Goal: Task Accomplishment & Management: Use online tool/utility

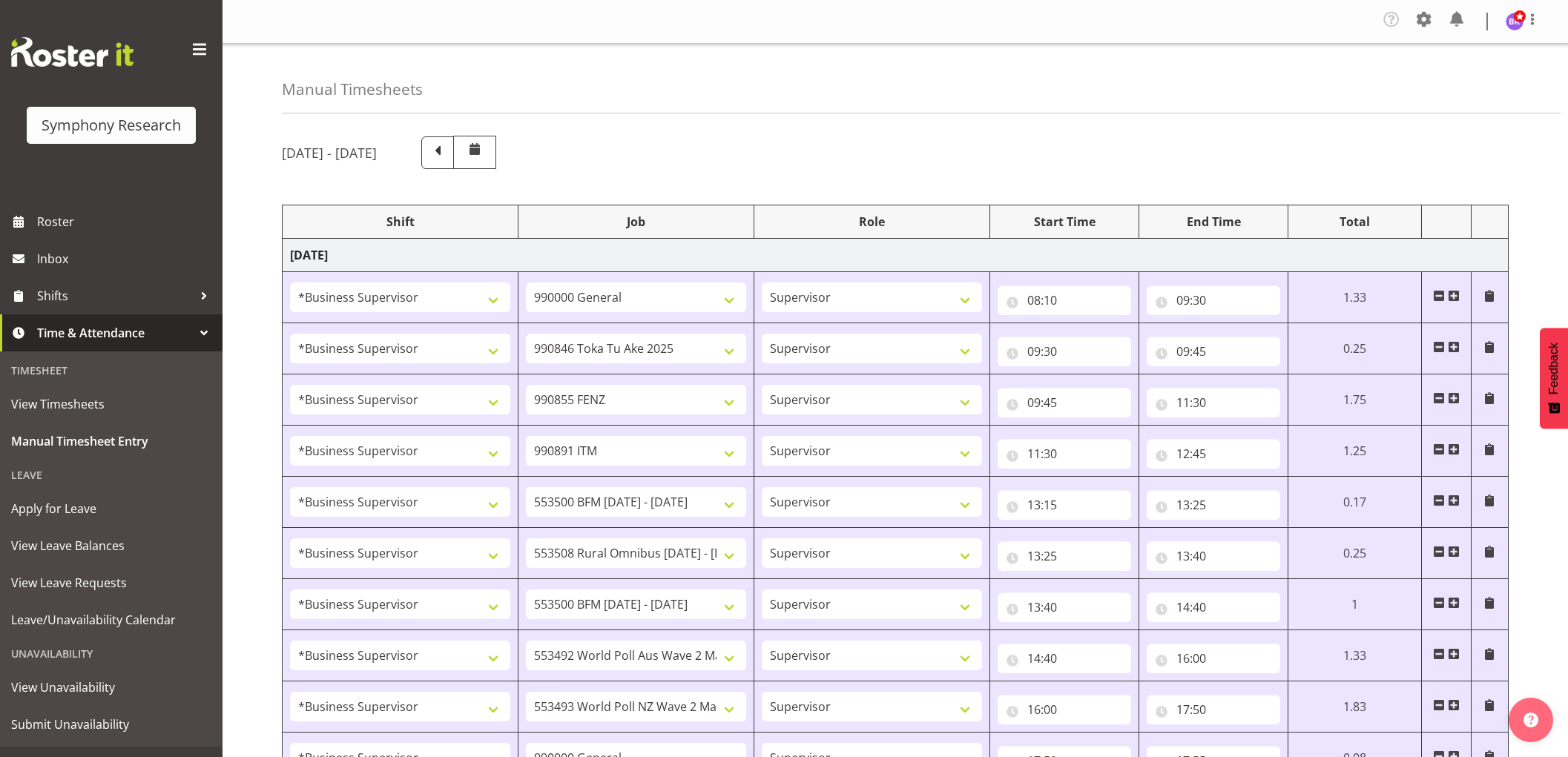
select select "1607"
select select "743"
select select "1607"
select select "9426"
select select "1607"
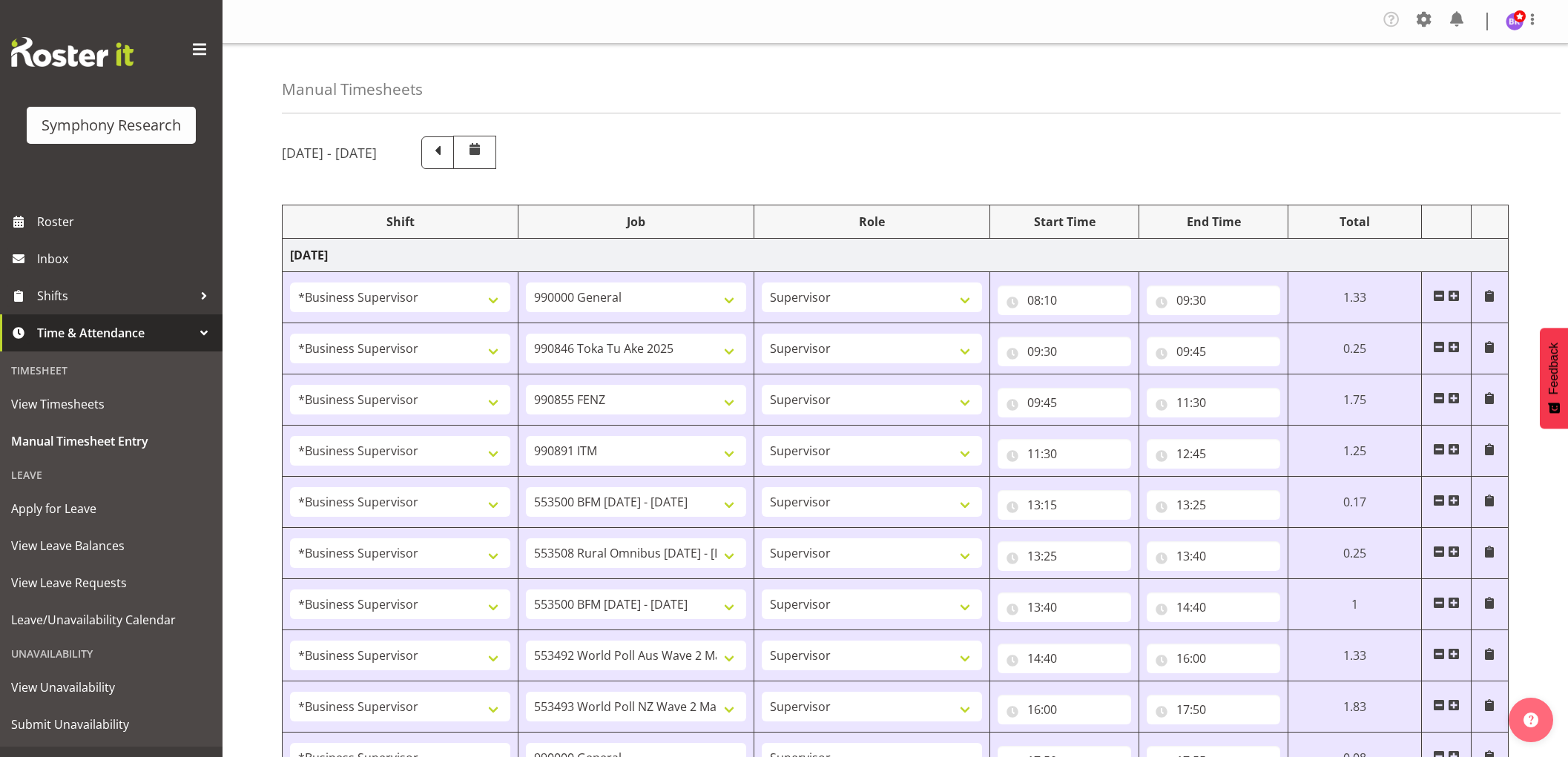
select select "9636"
select select "1607"
select select "10549"
select select "1607"
select select "10242"
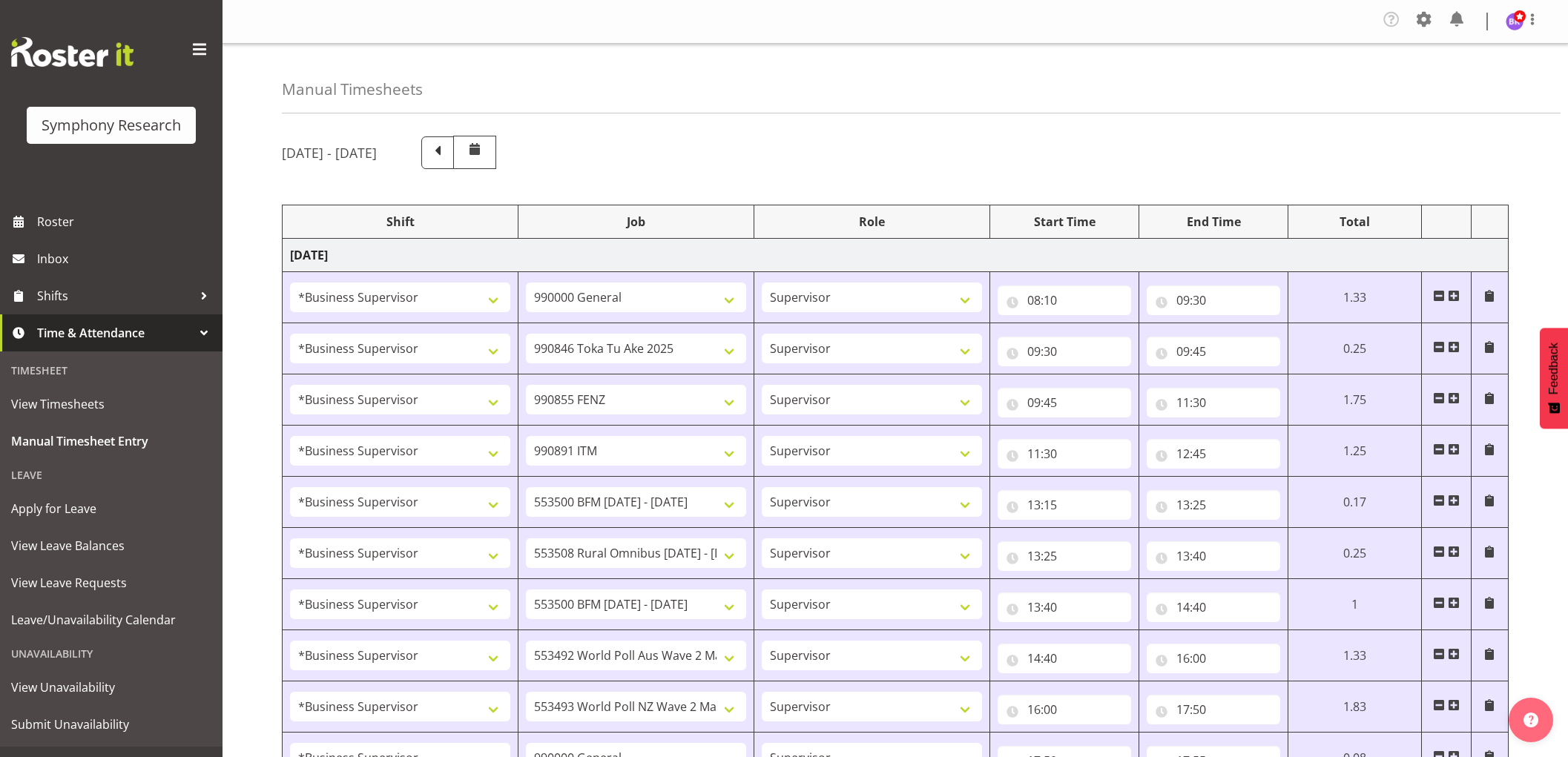
select select "1607"
select select "10536"
select select "1607"
select select "10242"
select select "1607"
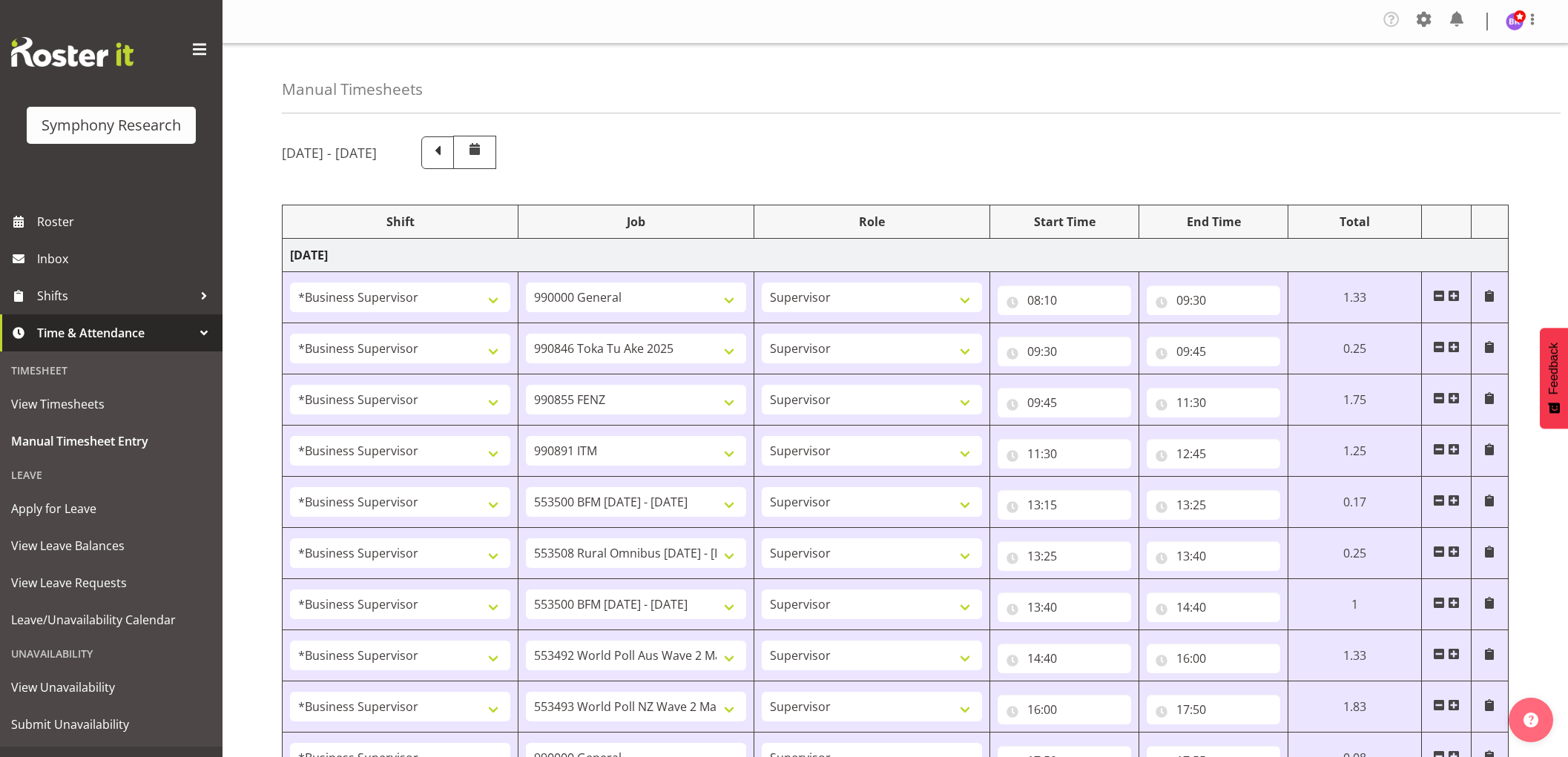
select select "10499"
select select "1607"
select select "10527"
select select "1607"
select select "743"
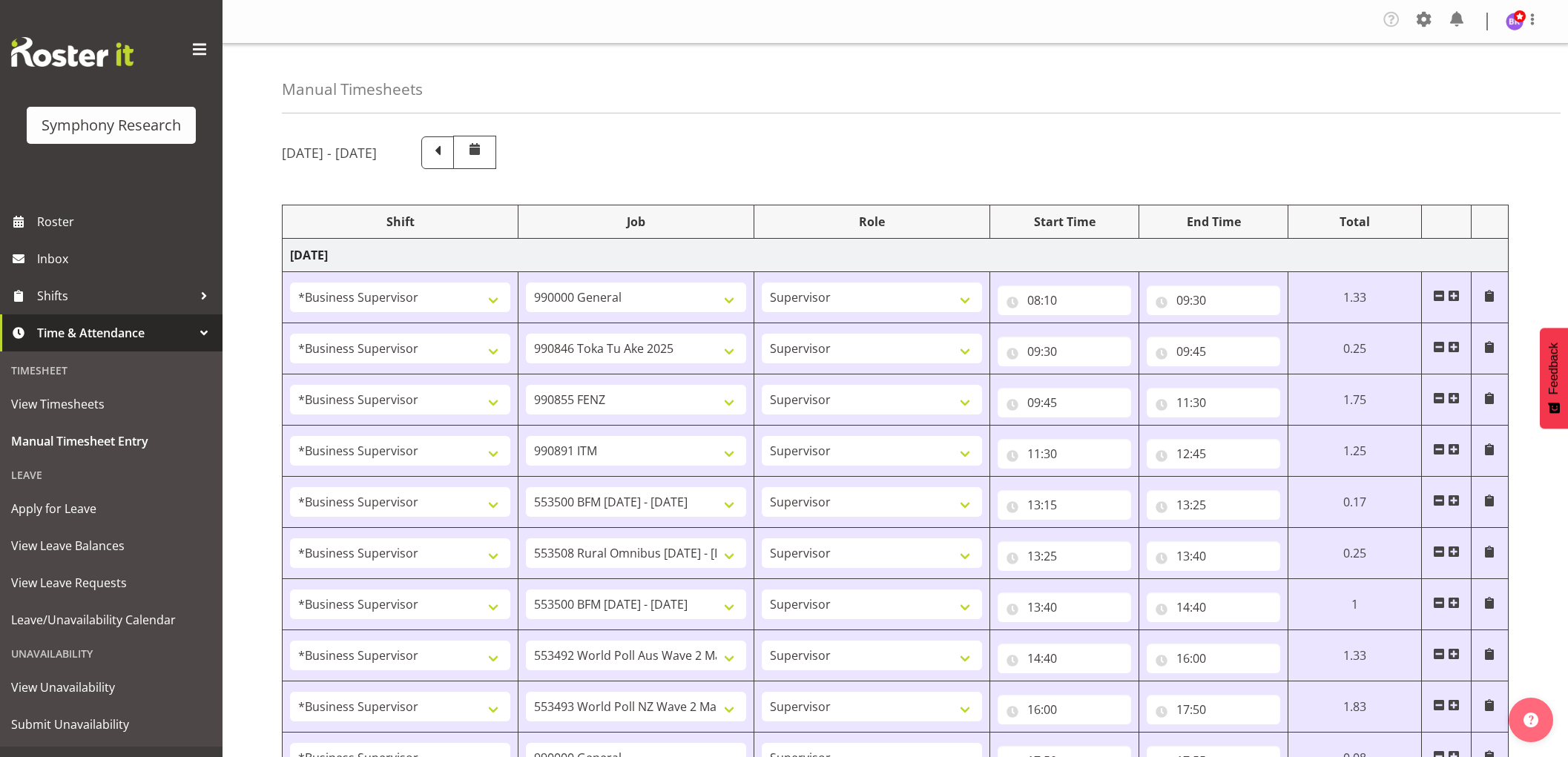
select select "1607"
select select "743"
select select "1607"
select select "9426"
select select "1607"
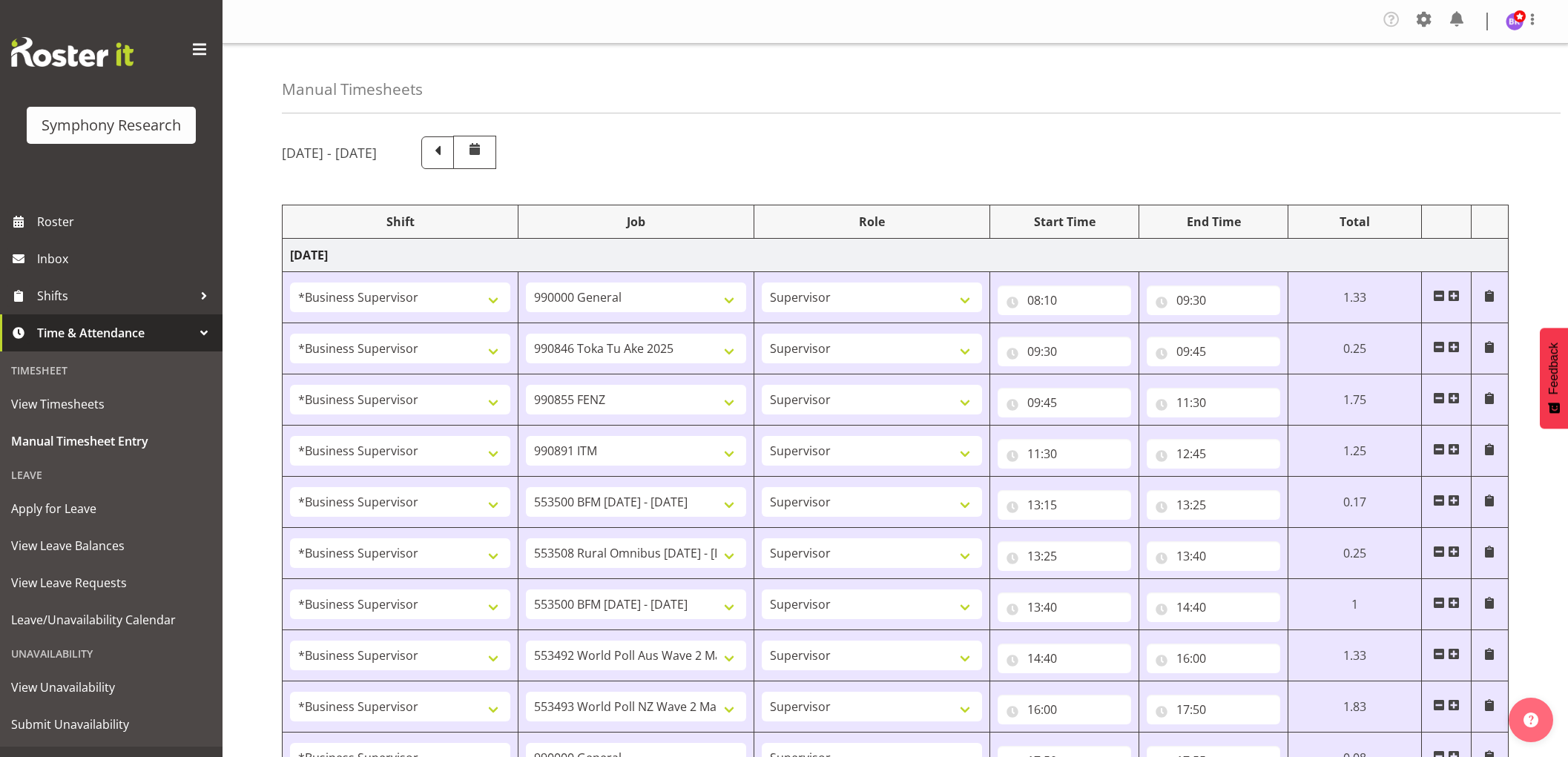
select select "9636"
select select "1607"
select select "10549"
select select "1607"
select select "10242"
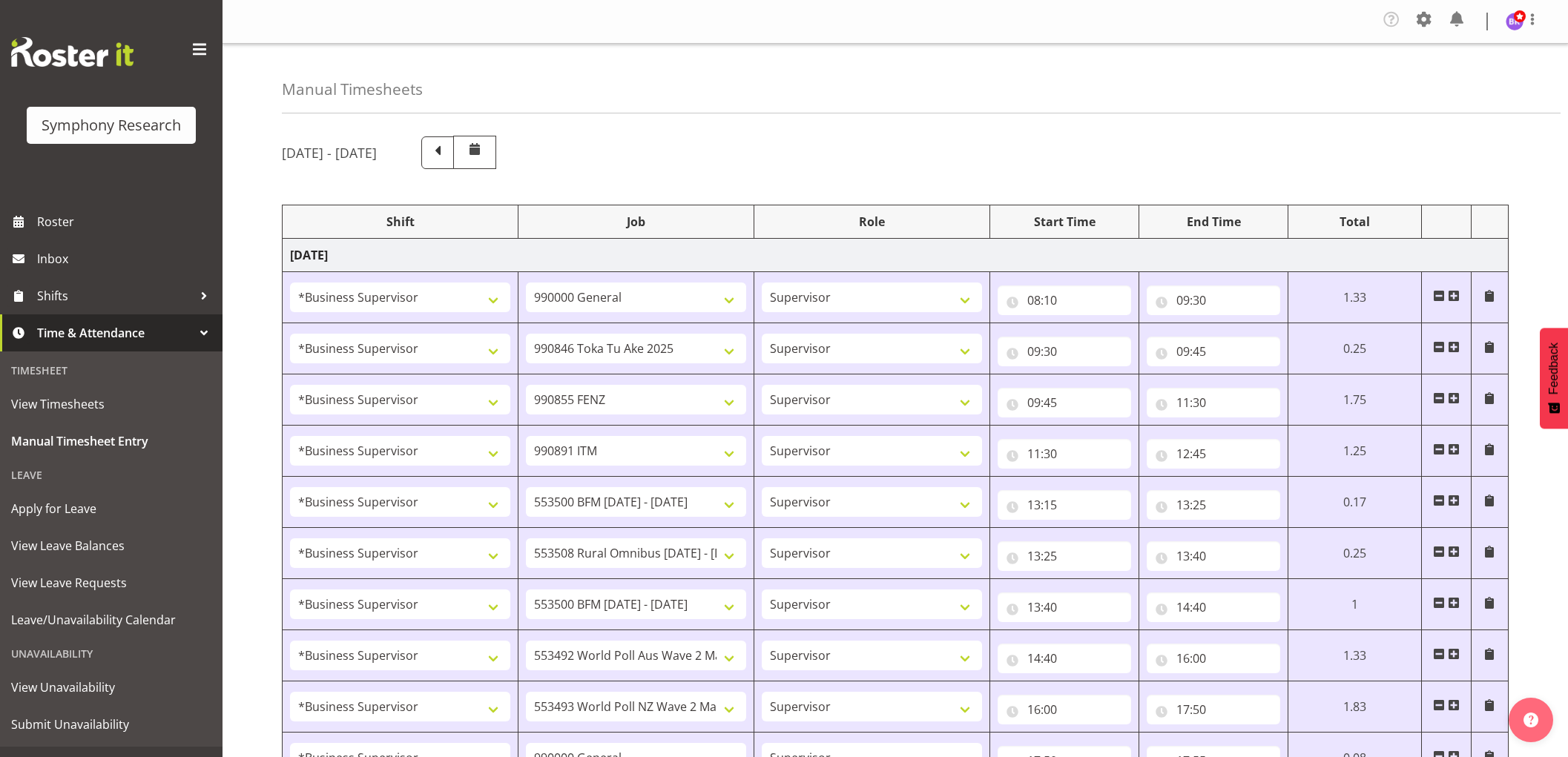
select select "1607"
select select "10536"
select select "1607"
select select "10527"
select select "1607"
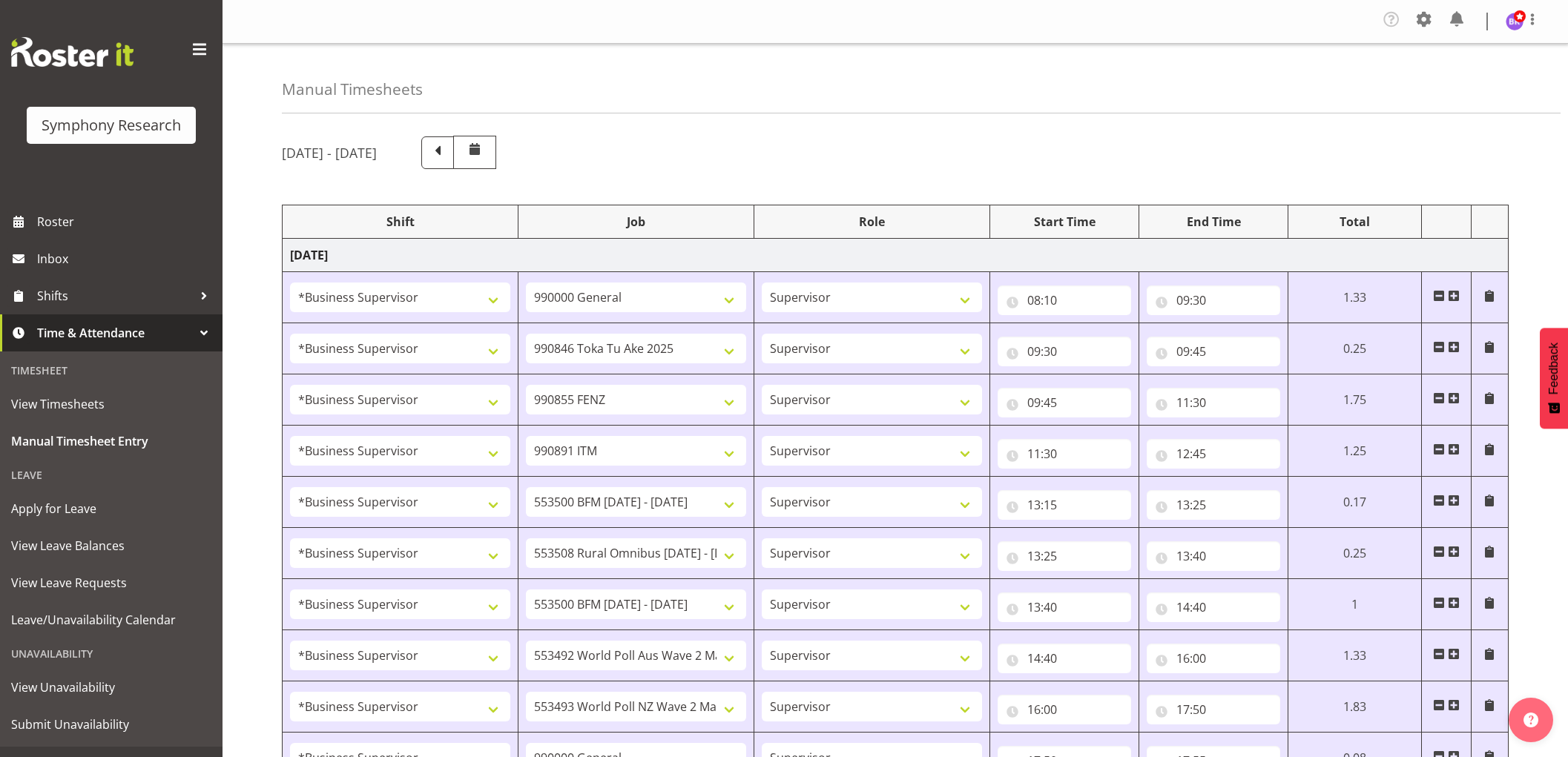
select select "10499"
select select "1607"
select select "10242"
select select "1607"
select select "743"
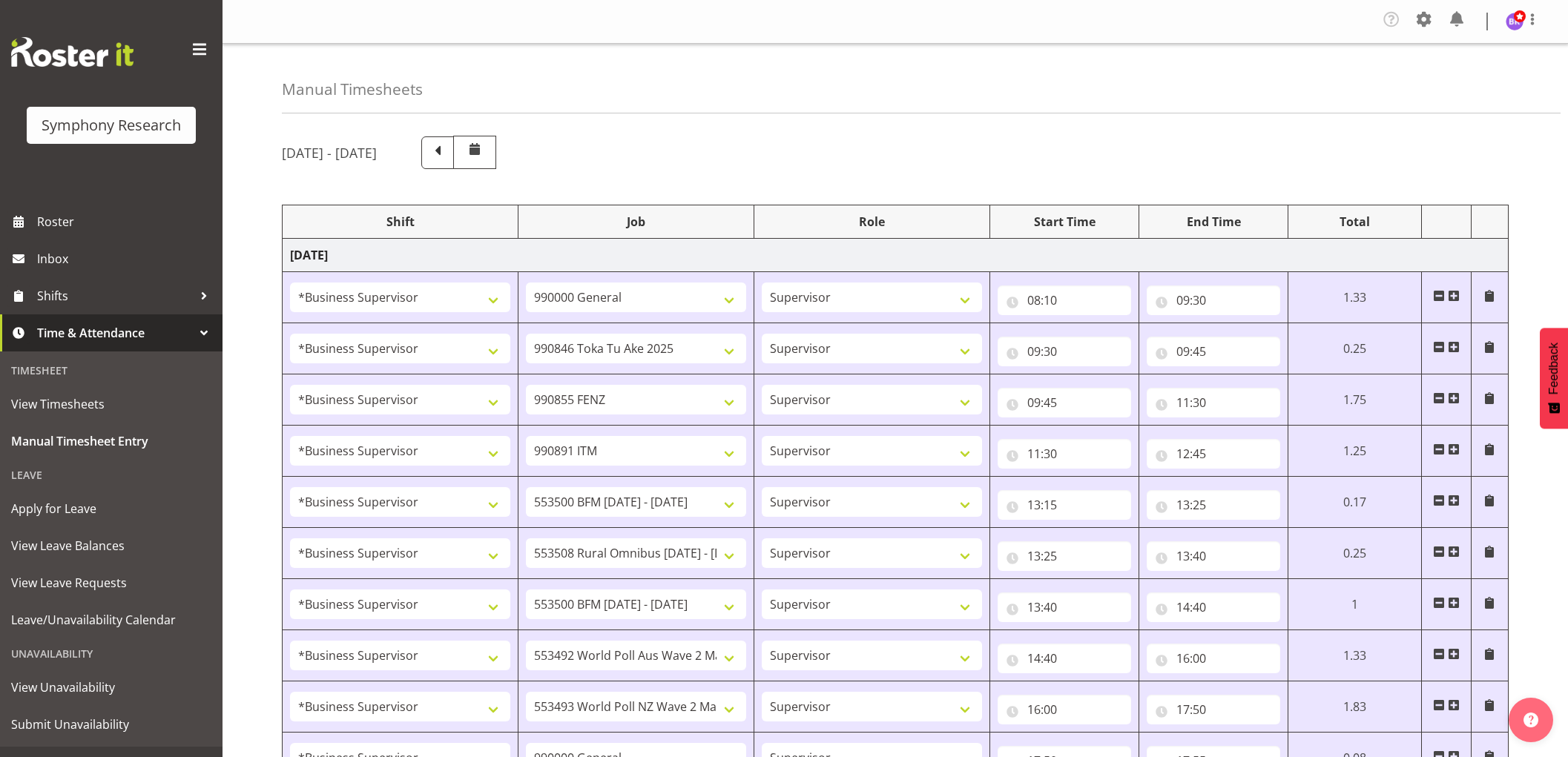
select select "1607"
select select "10499"
select select "1607"
select select "10527"
select select "1607"
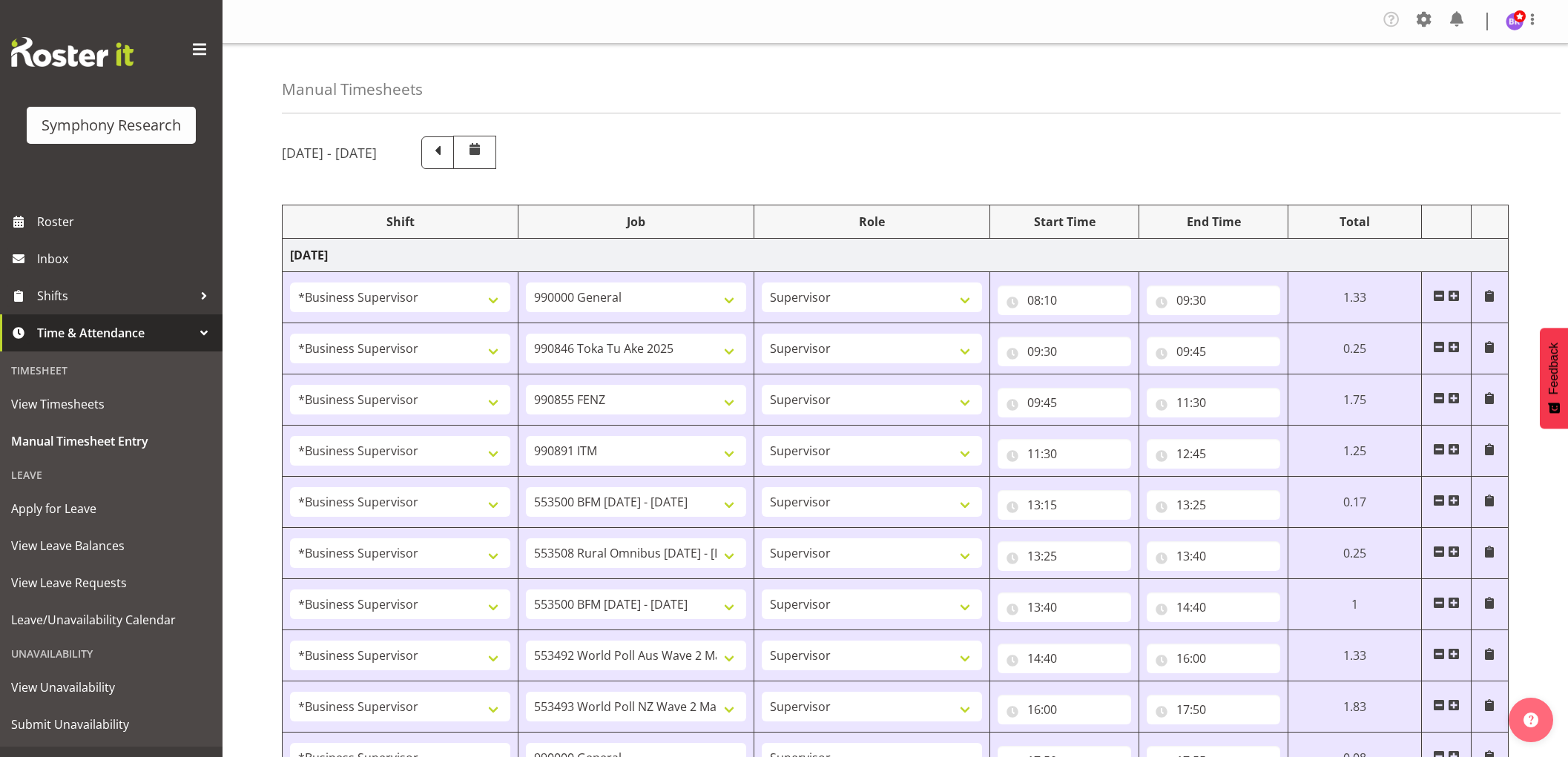
select select "10242"
select select "1607"
select select "9636"
select select "1607"
select select "10549"
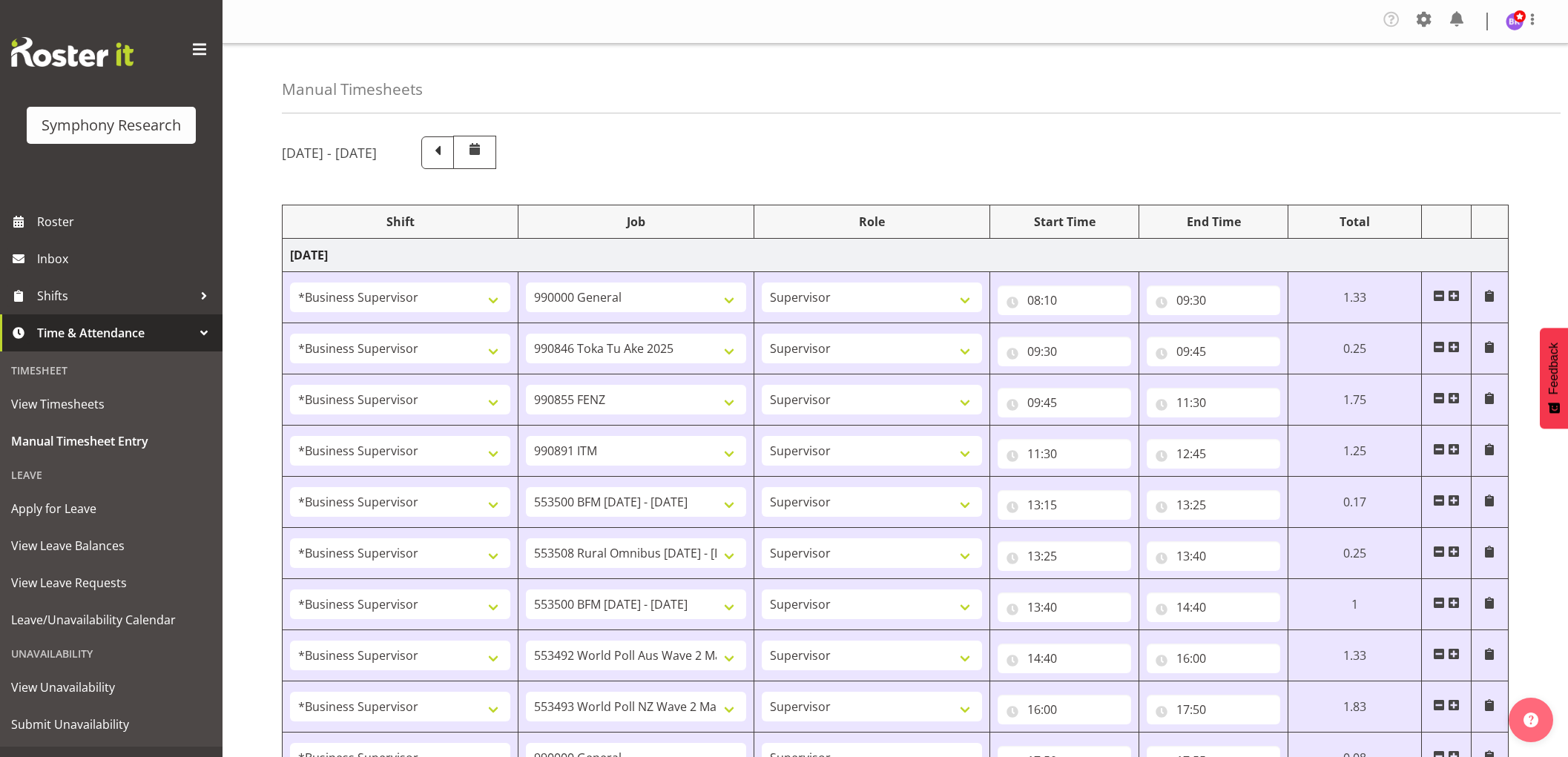
select select "1607"
select select "10536"
select select "1607"
select select "10576"
select select "1607"
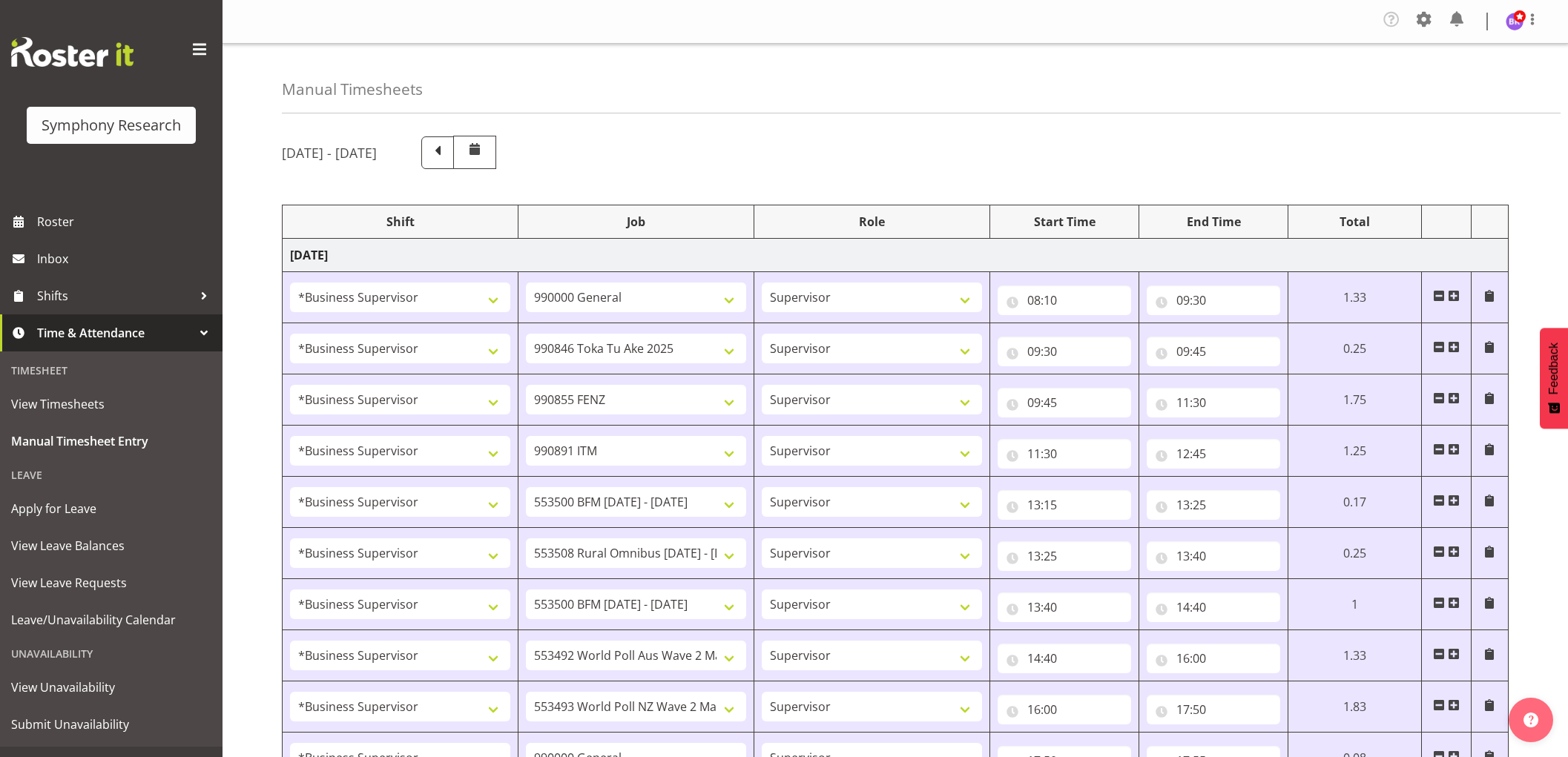
select select "743"
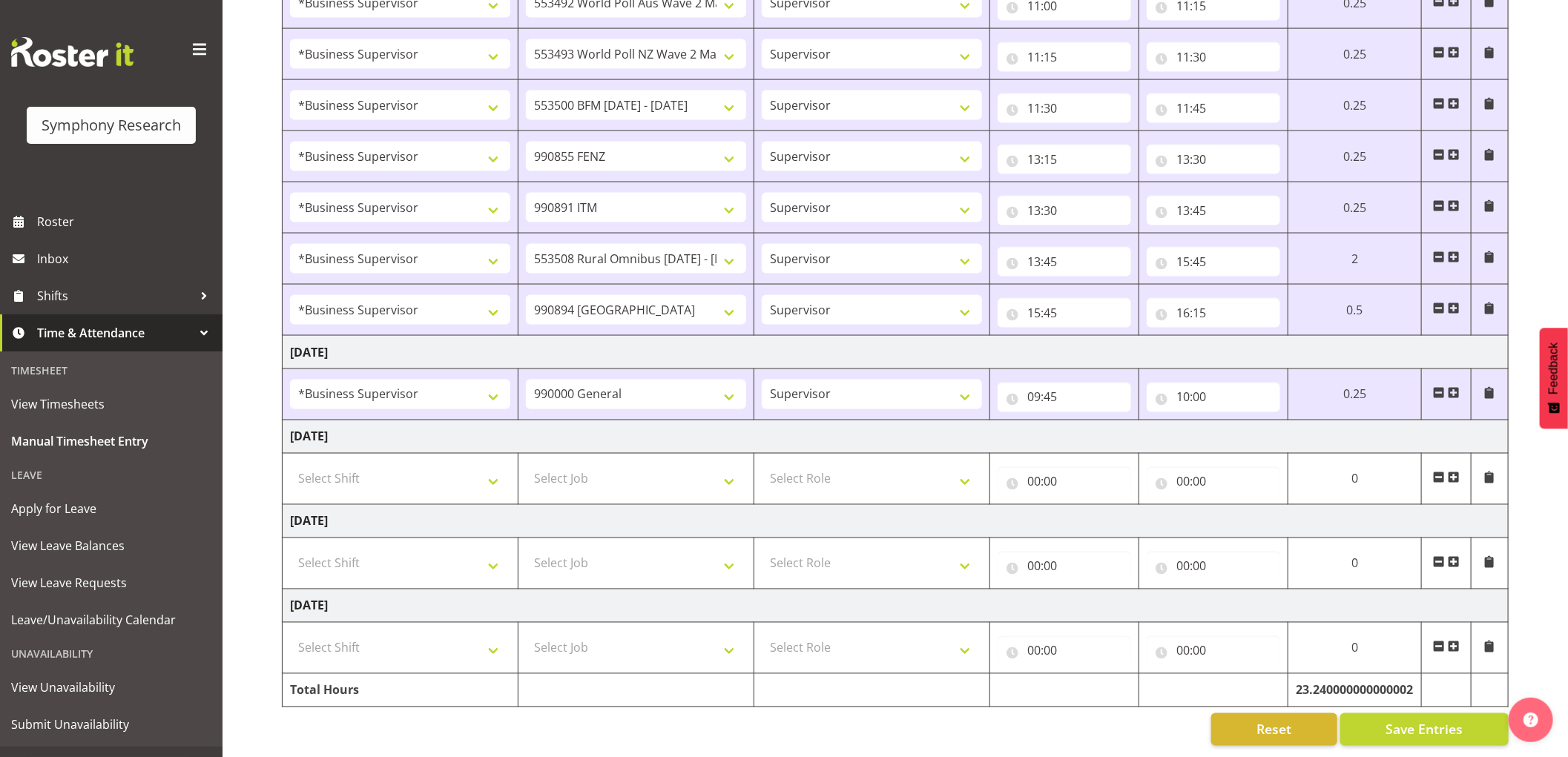
scroll to position [1400, 0]
drag, startPoint x: 1451, startPoint y: 380, endPoint x: 550, endPoint y: 479, distance: 906.4
click at [1452, 387] on span at bounding box center [1454, 393] width 12 height 12
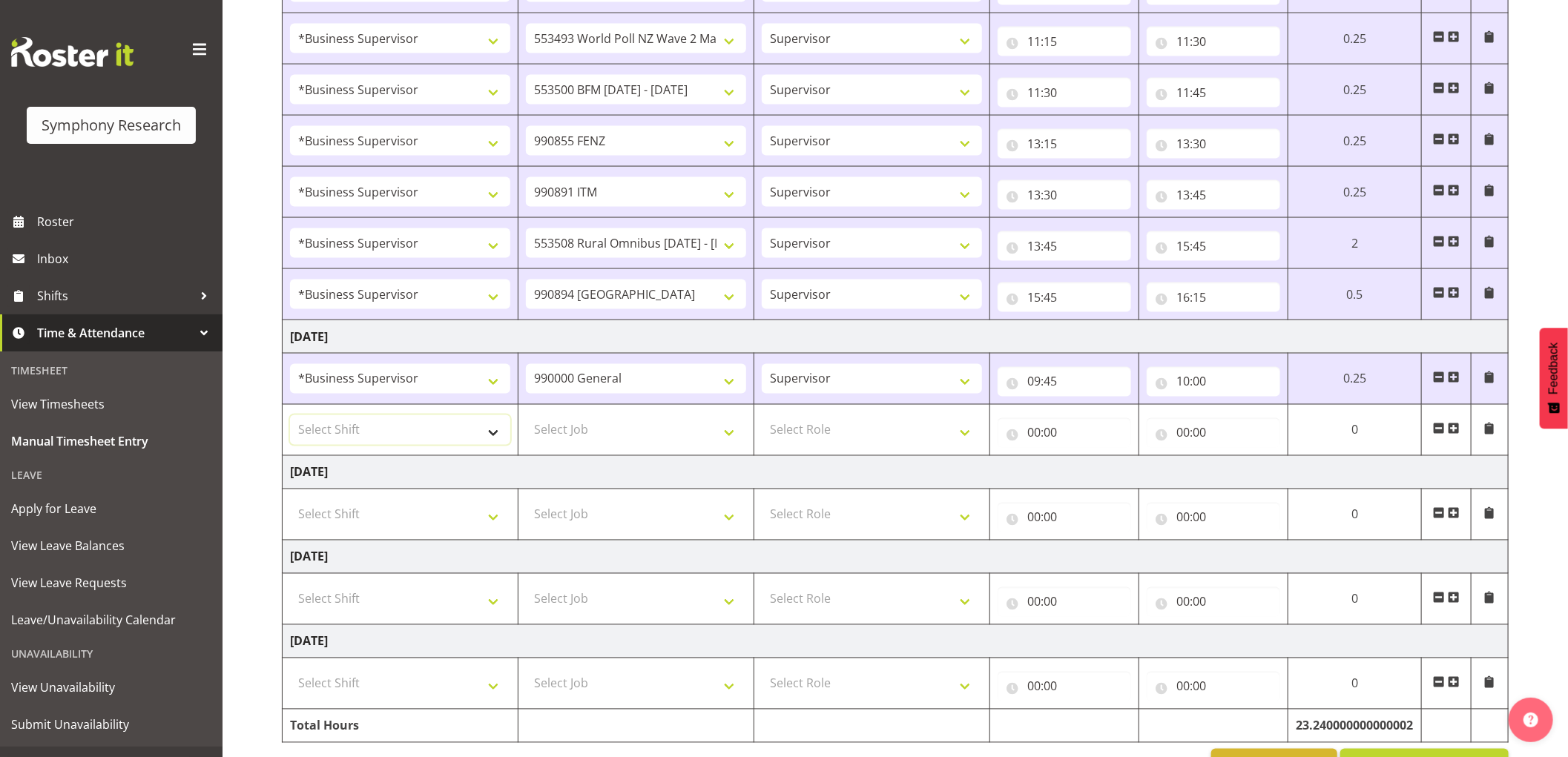
click at [458, 427] on select "Select Shift !!Weekend Residential (Roster IT Shift Label) *Business 9/10am ~ 4…" at bounding box center [400, 430] width 220 height 30
select select "1607"
click at [290, 418] on select "Select Shift !!Weekend Residential (Roster IT Shift Label) *Business 9/10am ~ 4…" at bounding box center [400, 430] width 220 height 30
click at [622, 438] on select "Select Job 550060 IF Admin 553492 World Poll Aus Wave 2 Main 2025 553493 World …" at bounding box center [636, 430] width 220 height 30
select select "10536"
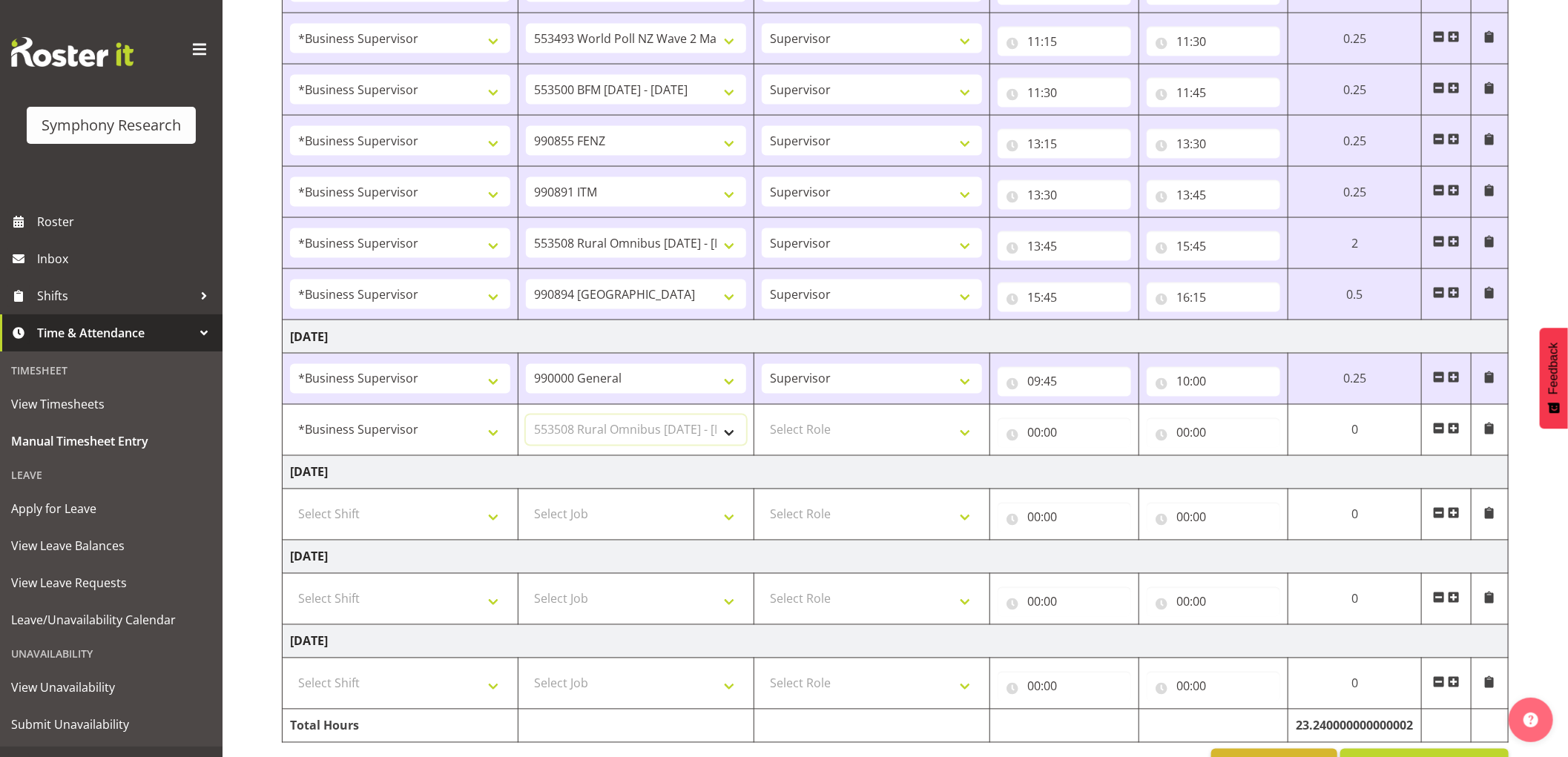
click at [526, 418] on select "Select Job 550060 IF Admin 553492 World Poll Aus Wave 2 Main 2025 553493 World …" at bounding box center [636, 430] width 220 height 30
drag, startPoint x: 806, startPoint y: 430, endPoint x: 824, endPoint y: 446, distance: 24.1
click at [807, 430] on select "Select Role Supervisor Interviewing Briefing" at bounding box center [872, 430] width 220 height 30
select select "45"
click at [762, 418] on select "Select Role Supervisor Interviewing Briefing" at bounding box center [872, 430] width 220 height 30
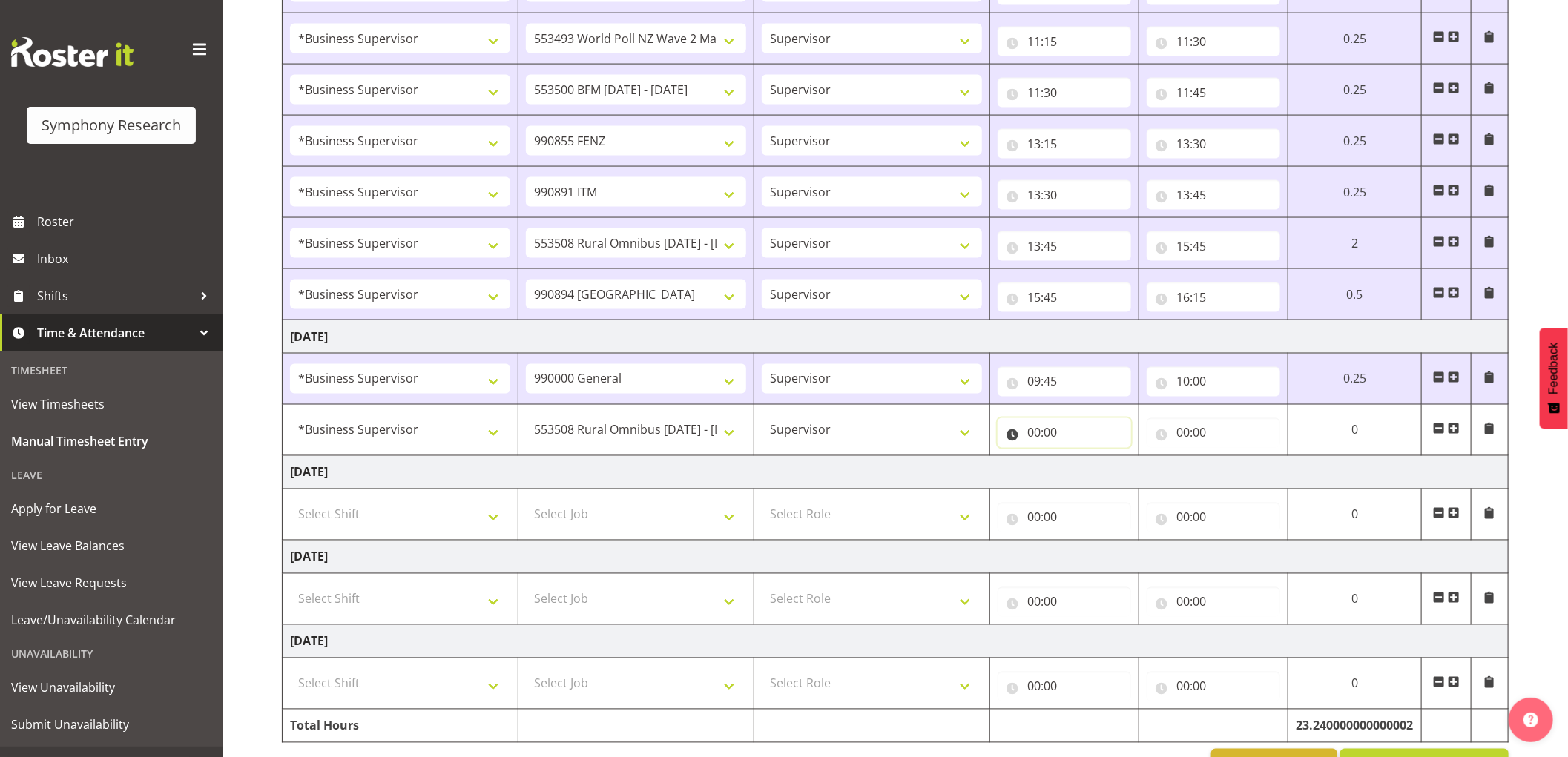
click at [1040, 436] on input "00:00" at bounding box center [1064, 433] width 134 height 30
click at [1090, 470] on select "00 01 02 03 04 05 06 07 08 09 10 11 12 13 14 15 16 17 18 19 20 21 22 23" at bounding box center [1098, 471] width 33 height 30
select select "10"
click at [1082, 459] on select "00 01 02 03 04 05 06 07 08 09 10 11 12 13 14 15 16 17 18 19 20 21 22 23" at bounding box center [1098, 471] width 33 height 30
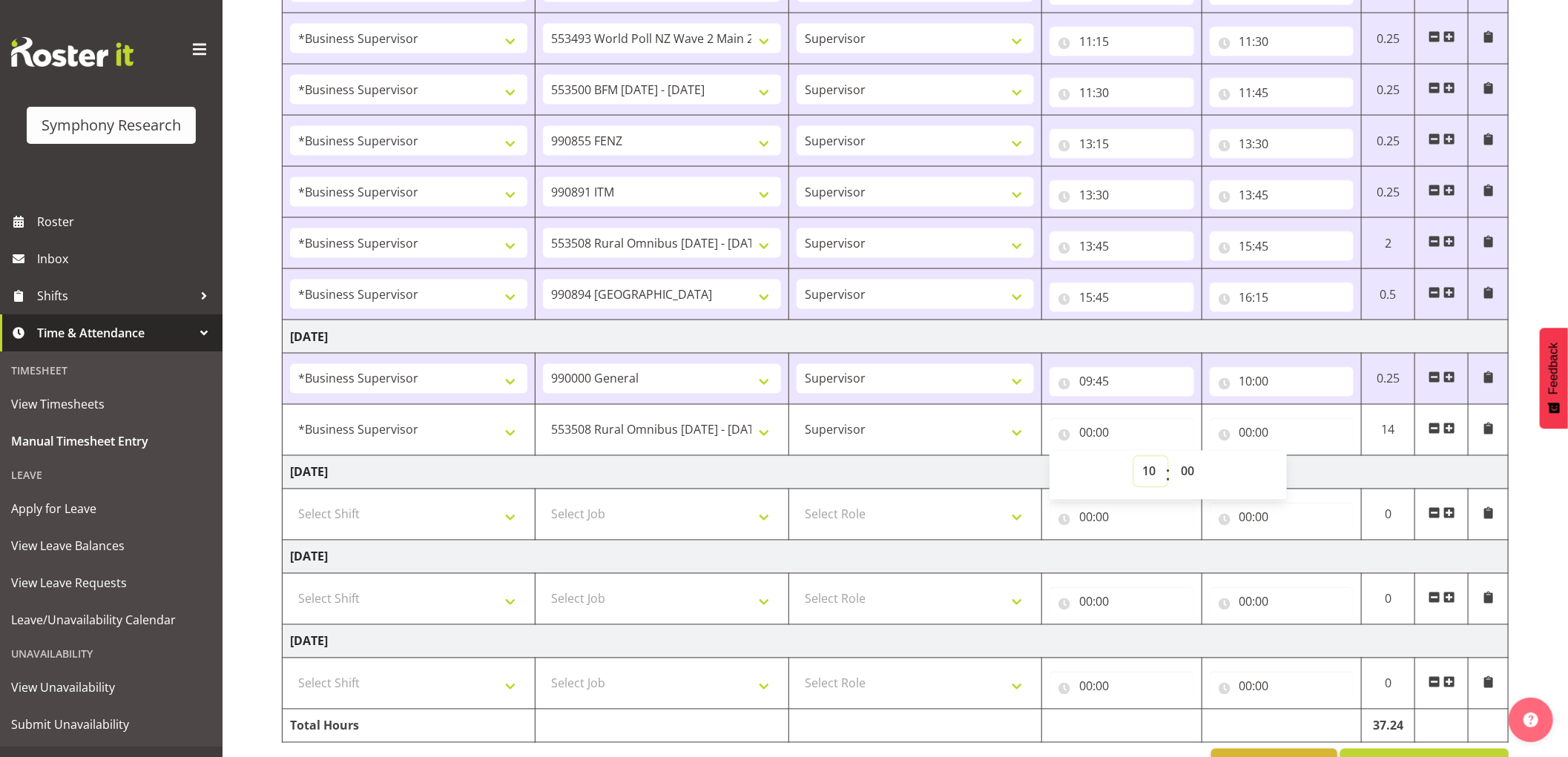
type input "10:00"
click at [1246, 428] on input "00:00" at bounding box center [1282, 433] width 145 height 30
click at [1302, 472] on select "00 01 02 03 04 05 06 07 08 09 10 11 12 13 14 15 16 17 18 19 20 21 22 23" at bounding box center [1310, 471] width 33 height 30
select select "10"
click at [1294, 459] on select "00 01 02 03 04 05 06 07 08 09 10 11 12 13 14 15 16 17 18 19 20 21 22 23" at bounding box center [1310, 471] width 33 height 30
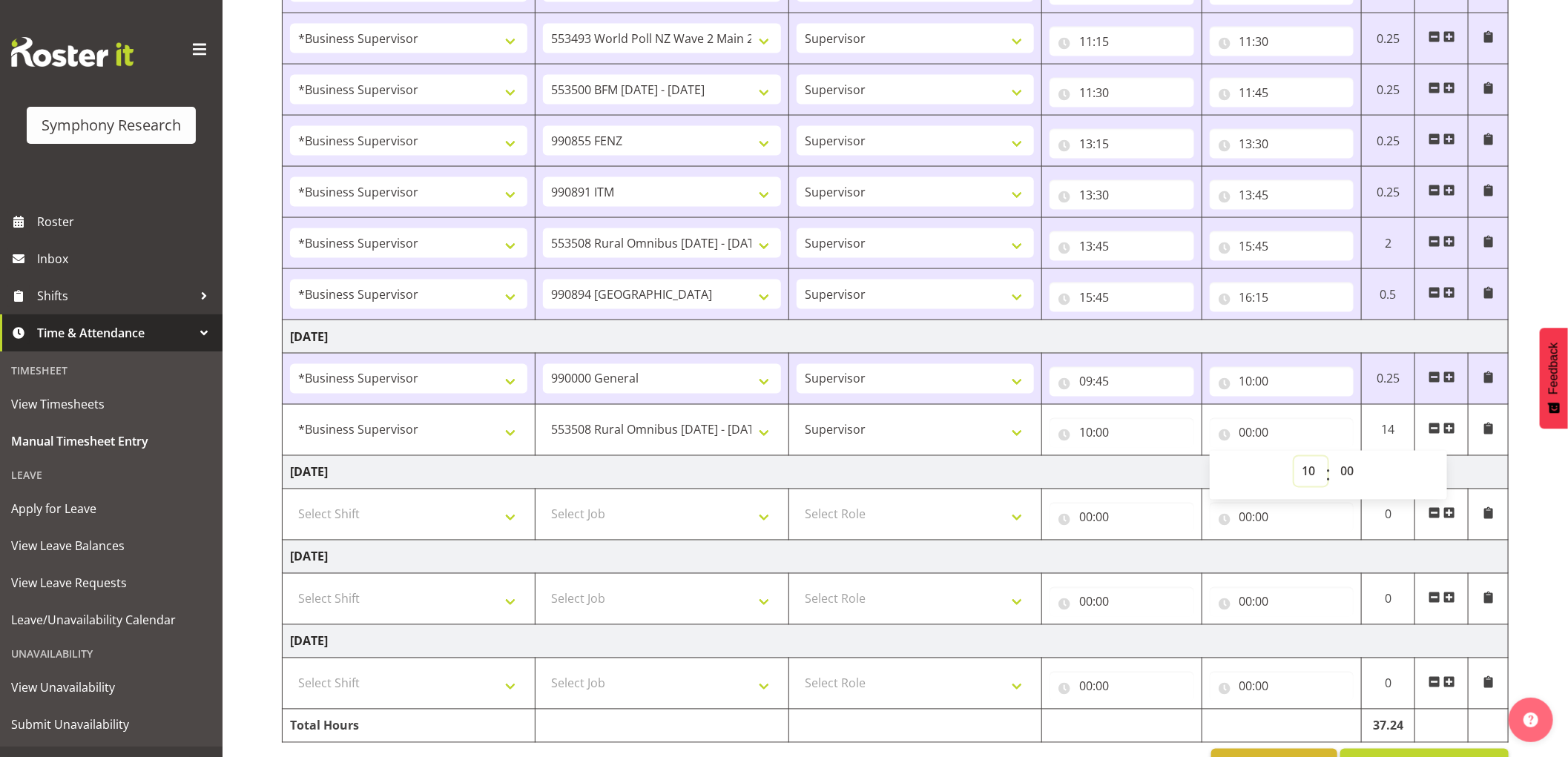
type input "10:00"
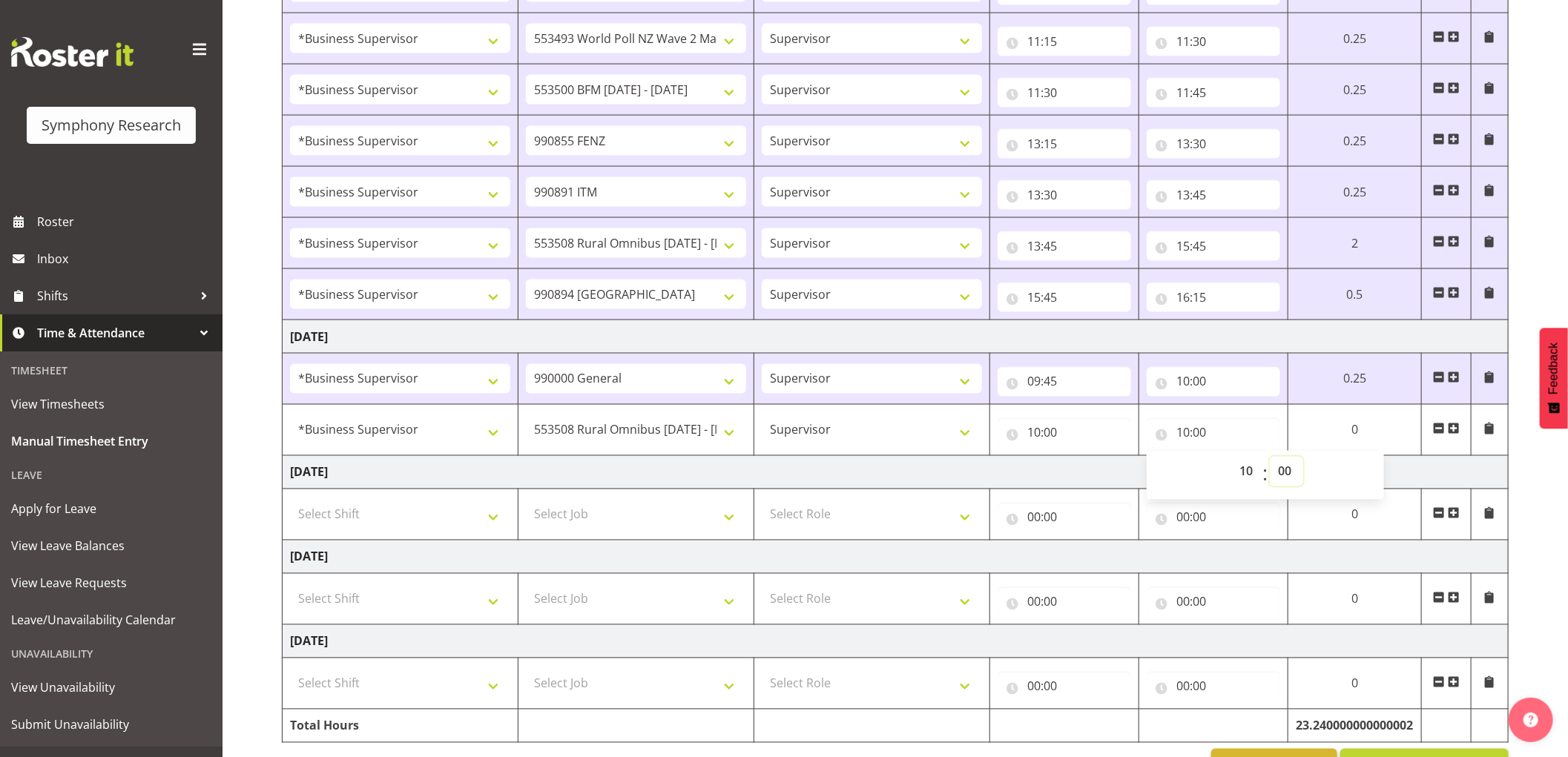
click at [1288, 475] on select "00 01 02 03 04 05 06 07 08 09 10 11 12 13 14 15 16 17 18 19 20 21 22 23 24 25 2…" at bounding box center [1286, 471] width 33 height 30
select select "15"
click at [1270, 459] on select "00 01 02 03 04 05 06 07 08 09 10 11 12 13 14 15 16 17 18 19 20 21 22 23 24 25 2…" at bounding box center [1286, 471] width 33 height 30
type input "10:15"
drag, startPoint x: 1452, startPoint y: 428, endPoint x: 1434, endPoint y: 439, distance: 21.1
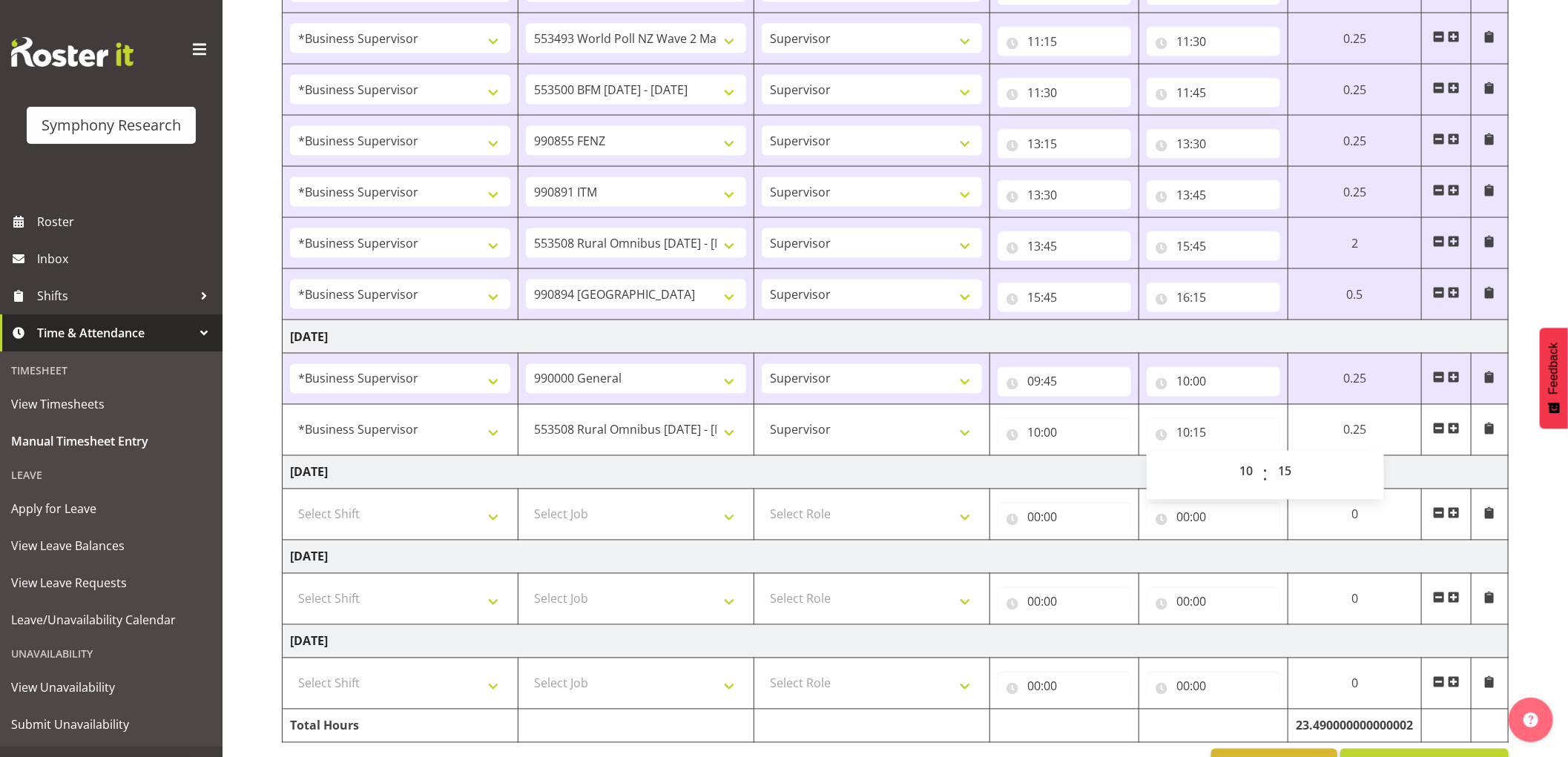
click at [1452, 428] on span at bounding box center [1454, 428] width 12 height 12
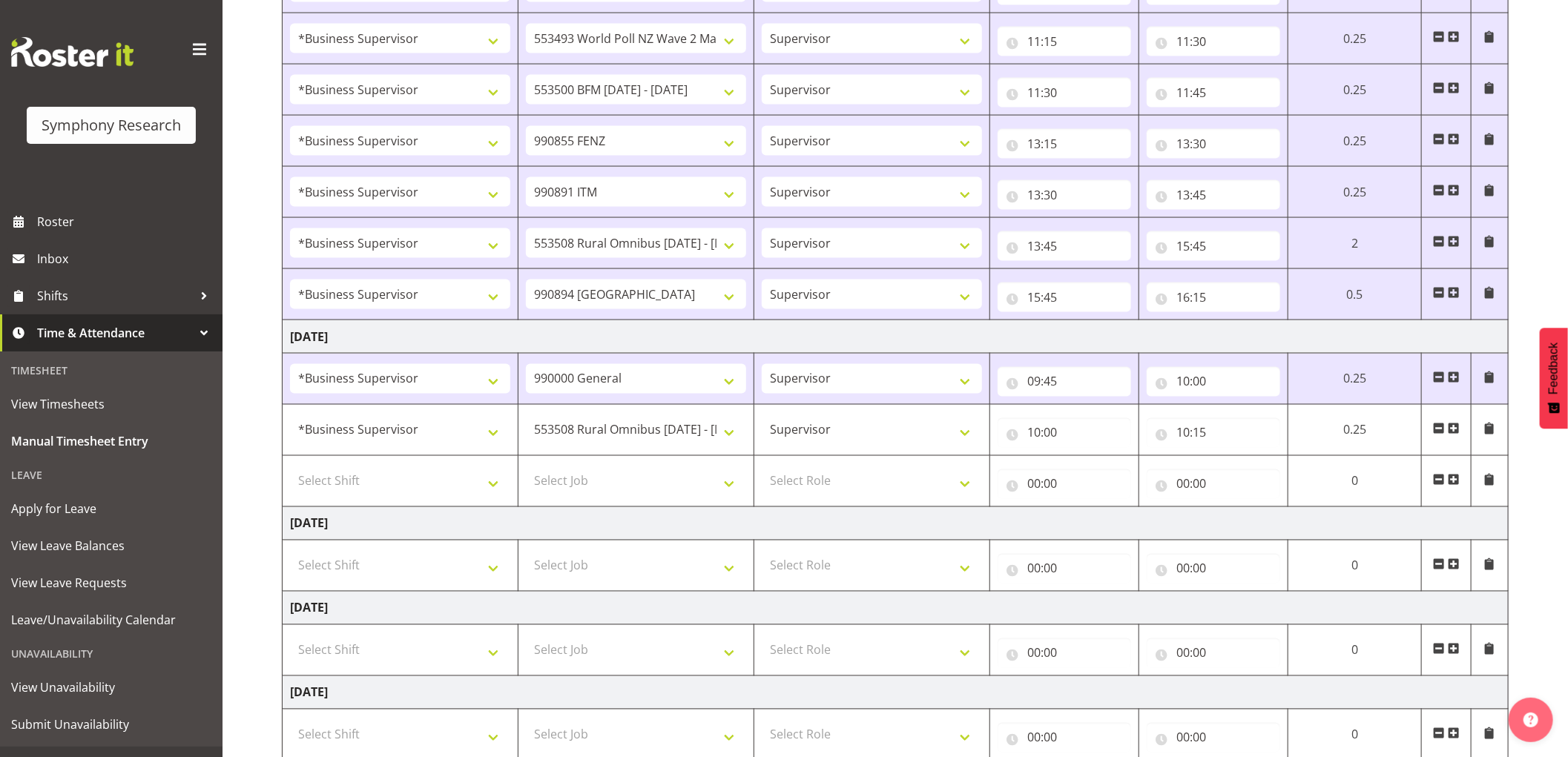
click at [415, 500] on td "Select Shift !!Weekend Residential (Roster IT Shift Label) *Business 9/10am ~ 4…" at bounding box center [400, 481] width 236 height 51
click at [393, 490] on select "Select Shift !!Weekend Residential (Roster IT Shift Label) *Business 9/10am ~ 4…" at bounding box center [400, 481] width 220 height 30
select select "1607"
click at [290, 469] on select "Select Shift !!Weekend Residential (Roster IT Shift Label) *Business 9/10am ~ 4…" at bounding box center [400, 481] width 220 height 30
click at [650, 482] on select "Select Job 550060 IF Admin 553492 World Poll Aus Wave 2 Main 2025 553493 World …" at bounding box center [636, 481] width 220 height 30
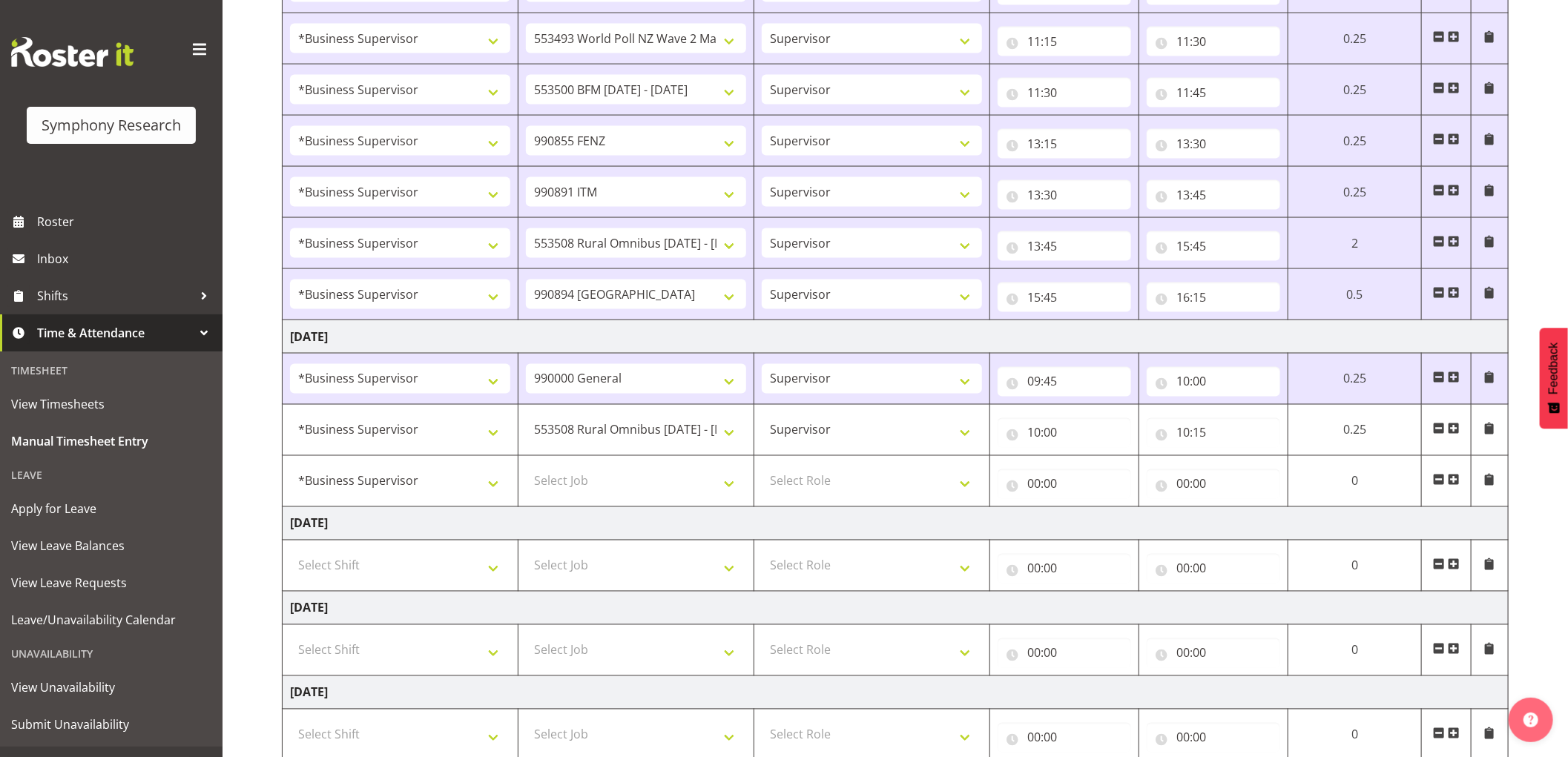
click at [649, 531] on td "[DATE]" at bounding box center [896, 524] width 1226 height 33
click at [654, 492] on select "Select Job 550060 IF Admin 553492 World Poll Aus Wave 2 Main 2025 553493 World …" at bounding box center [636, 481] width 220 height 30
select select "9636"
click at [526, 469] on select "Select Job 550060 IF Admin 553492 World Poll Aus Wave 2 Main 2025 553493 World …" at bounding box center [636, 481] width 220 height 30
click at [816, 491] on select "Select Role Supervisor Interviewing Briefing" at bounding box center [872, 481] width 220 height 30
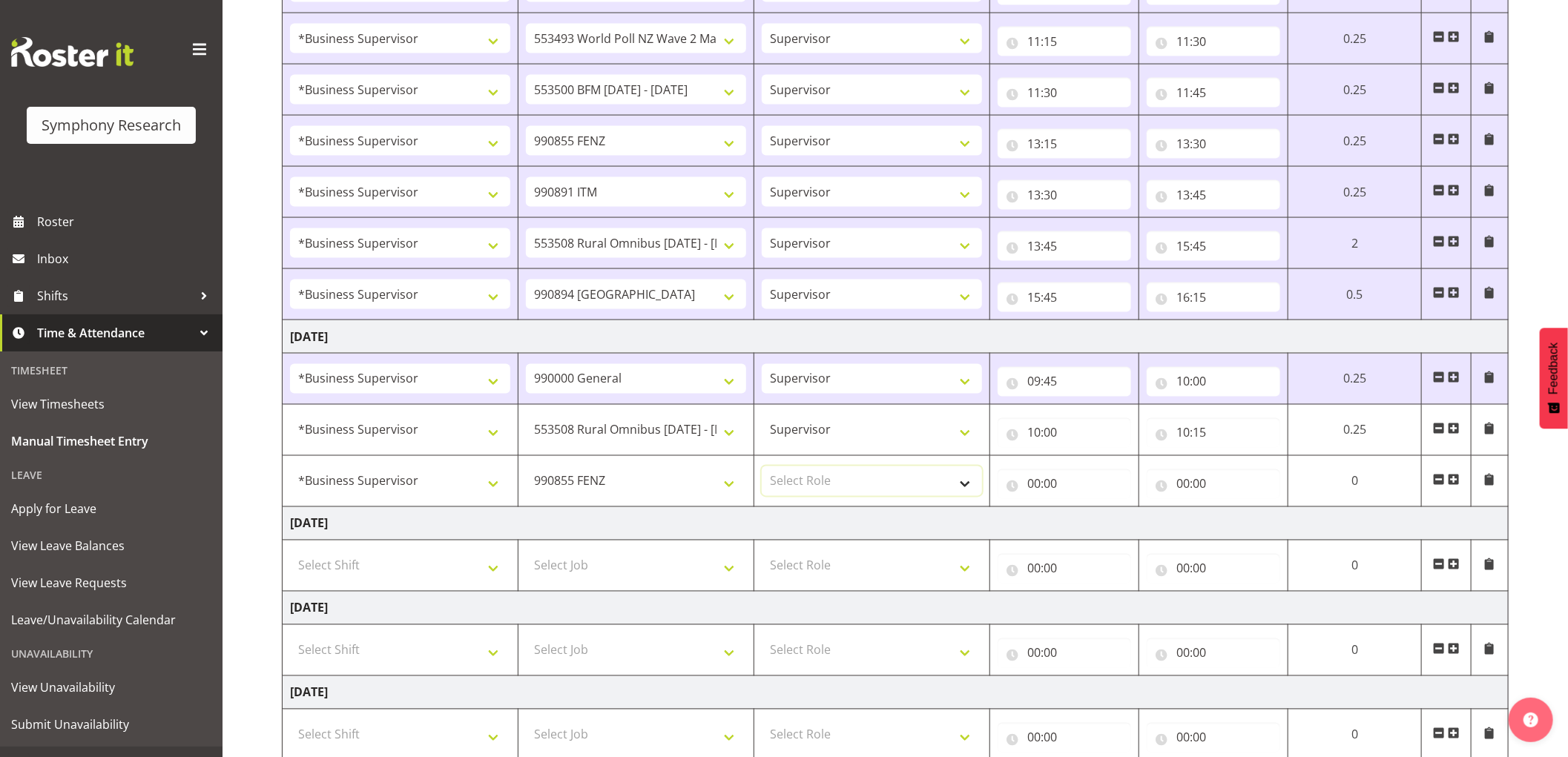
select select "45"
click at [762, 469] on select "Select Role Supervisor Interviewing Briefing" at bounding box center [872, 481] width 220 height 30
click at [1038, 483] on input "00:00" at bounding box center [1064, 484] width 134 height 30
click at [1101, 523] on select "00 01 02 03 04 05 06 07 08 09 10 11 12 13 14 15 16 17 18 19 20 21 22 23" at bounding box center [1098, 522] width 33 height 30
select select "10"
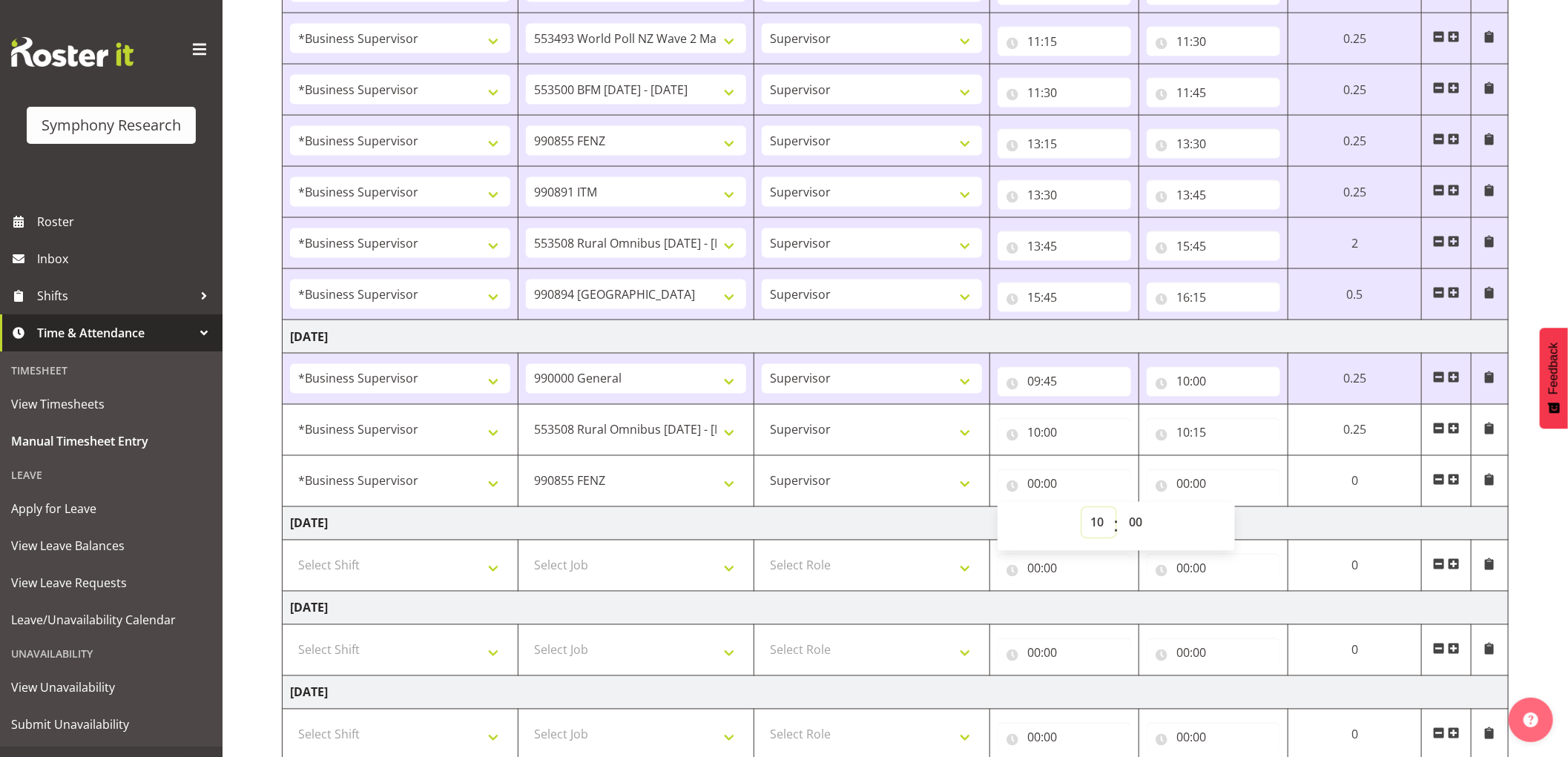
click at [1082, 510] on select "00 01 02 03 04 05 06 07 08 09 10 11 12 13 14 15 16 17 18 19 20 21 22 23" at bounding box center [1098, 522] width 33 height 30
type input "10:00"
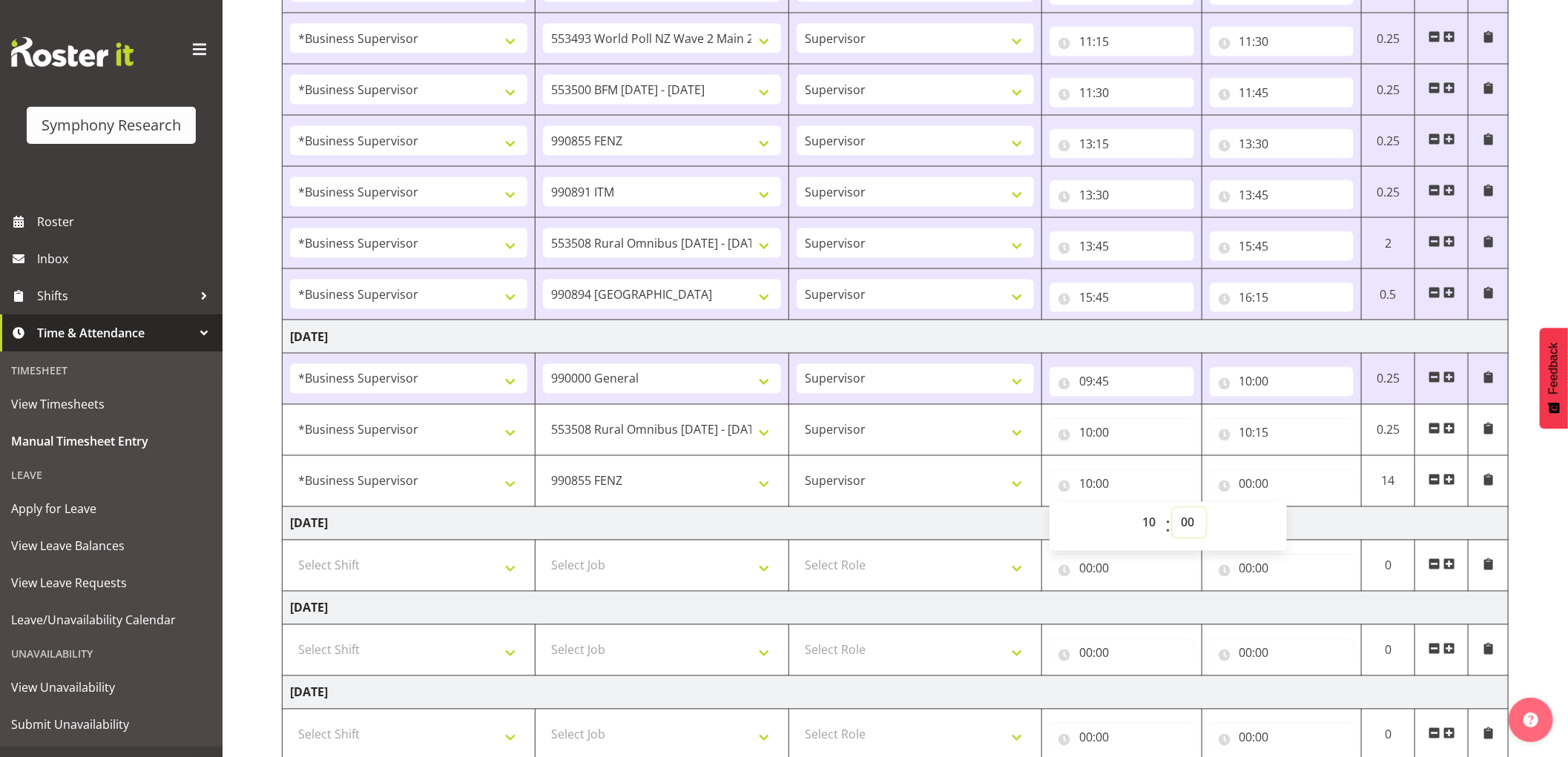
click at [1185, 528] on select "00 01 02 03 04 05 06 07 08 09 10 11 12 13 14 15 16 17 18 19 20 21 22 23 24 25 2…" at bounding box center [1189, 522] width 33 height 30
select select "15"
click at [1173, 510] on select "00 01 02 03 04 05 06 07 08 09 10 11 12 13 14 15 16 17 18 19 20 21 22 23 24 25 2…" at bounding box center [1189, 522] width 33 height 30
type input "10:15"
click at [1248, 483] on input "00:00" at bounding box center [1282, 484] width 145 height 30
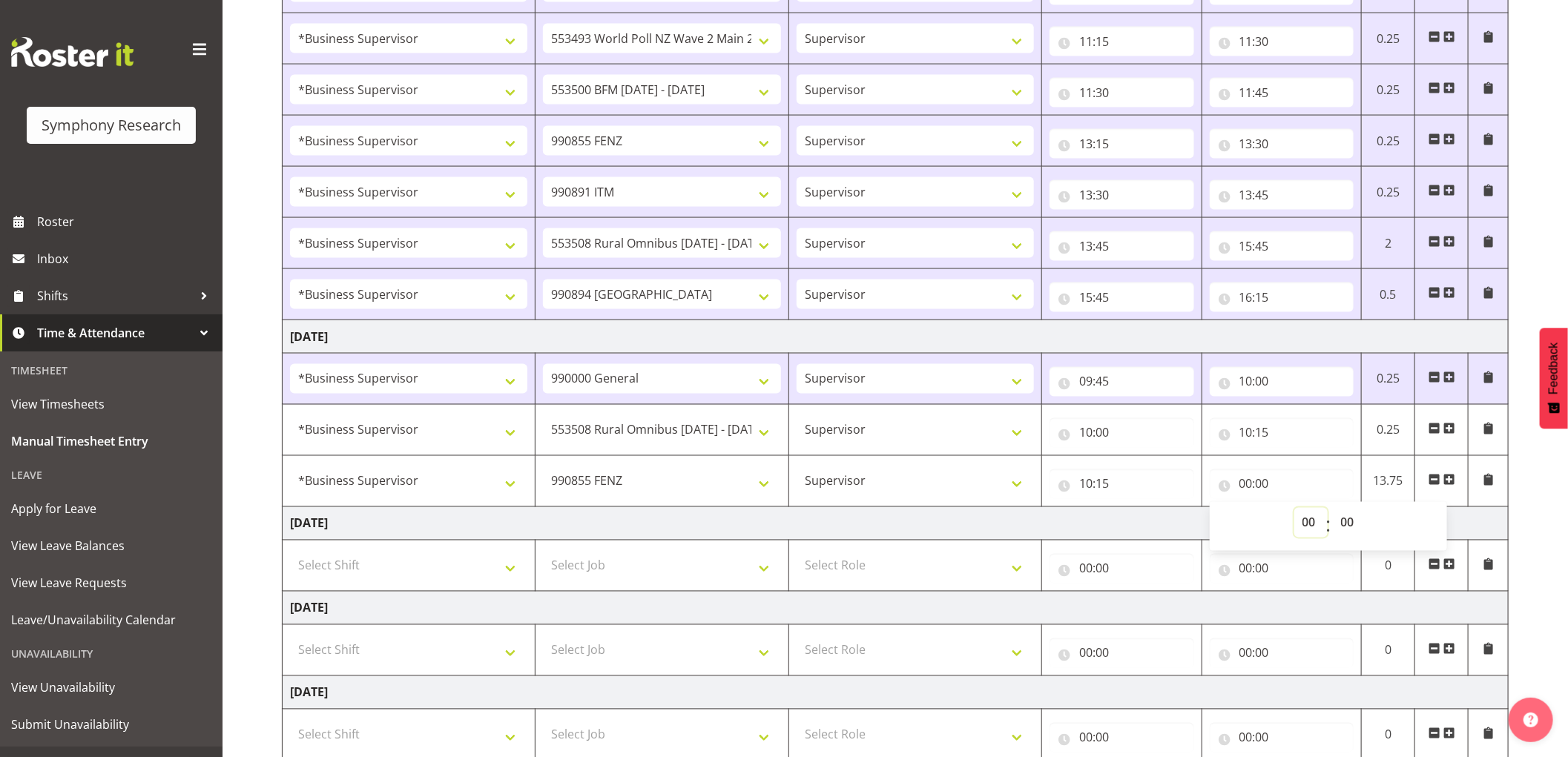
click at [1310, 524] on select "00 01 02 03 04 05 06 07 08 09 10 11 12 13 14 15 16 17 18 19 20 21 22 23" at bounding box center [1310, 522] width 33 height 30
select select "10"
click at [1294, 510] on select "00 01 02 03 04 05 06 07 08 09 10 11 12 13 14 15 16 17 18 19 20 21 22 23" at bounding box center [1310, 522] width 33 height 30
type input "10:00"
click at [1343, 527] on select "00 01 02 03 04 05 06 07 08 09 10 11 12 13 14 15 16 17 18 19 20 21 22 23 24 25 2…" at bounding box center [1349, 522] width 33 height 30
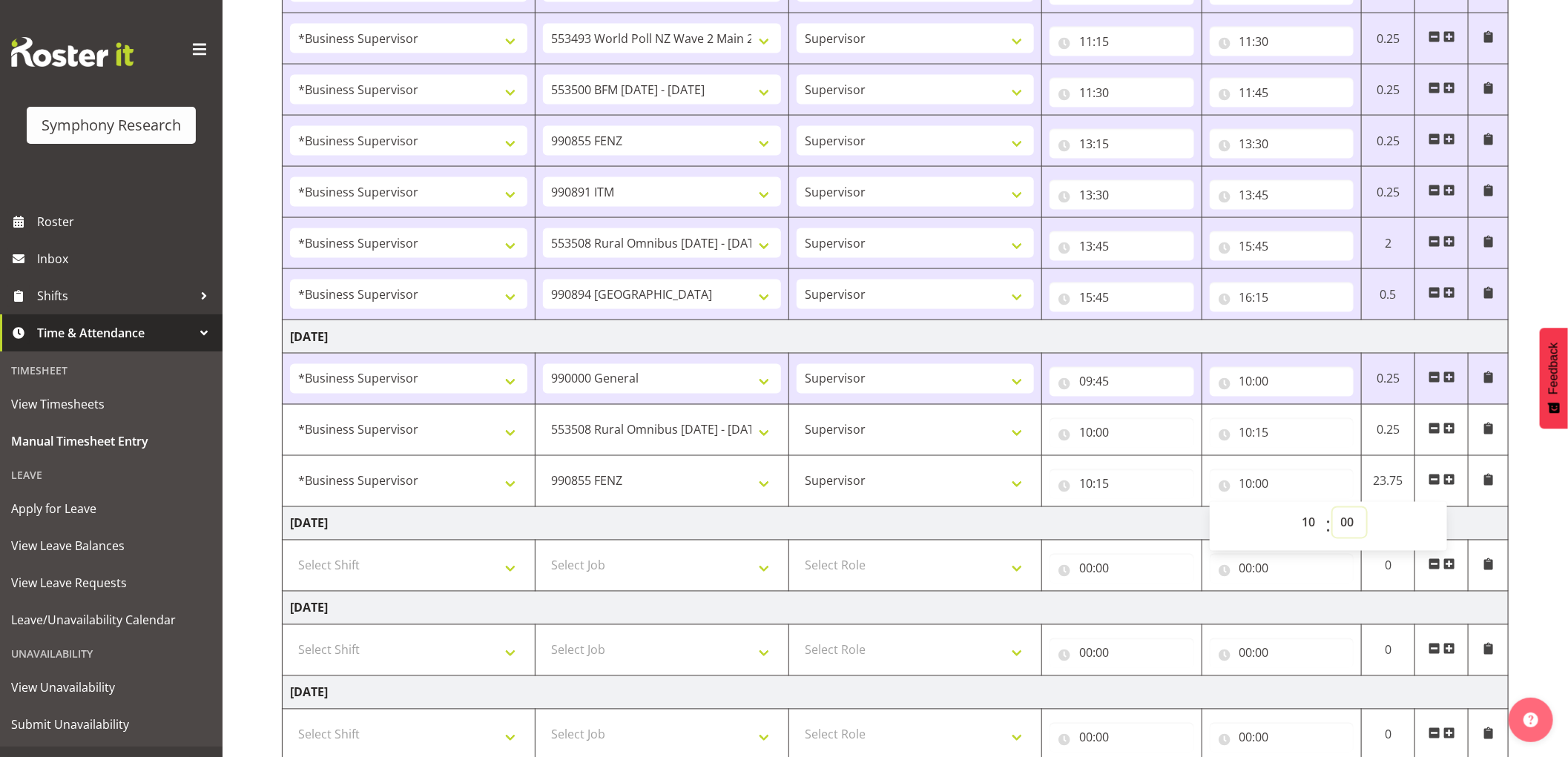
select select "20"
click at [1333, 510] on select "00 01 02 03 04 05 06 07 08 09 10 11 12 13 14 15 16 17 18 19 20 21 22 23 24 25 2…" at bounding box center [1349, 522] width 33 height 30
type input "10:20"
click at [1452, 481] on span at bounding box center [1449, 479] width 12 height 12
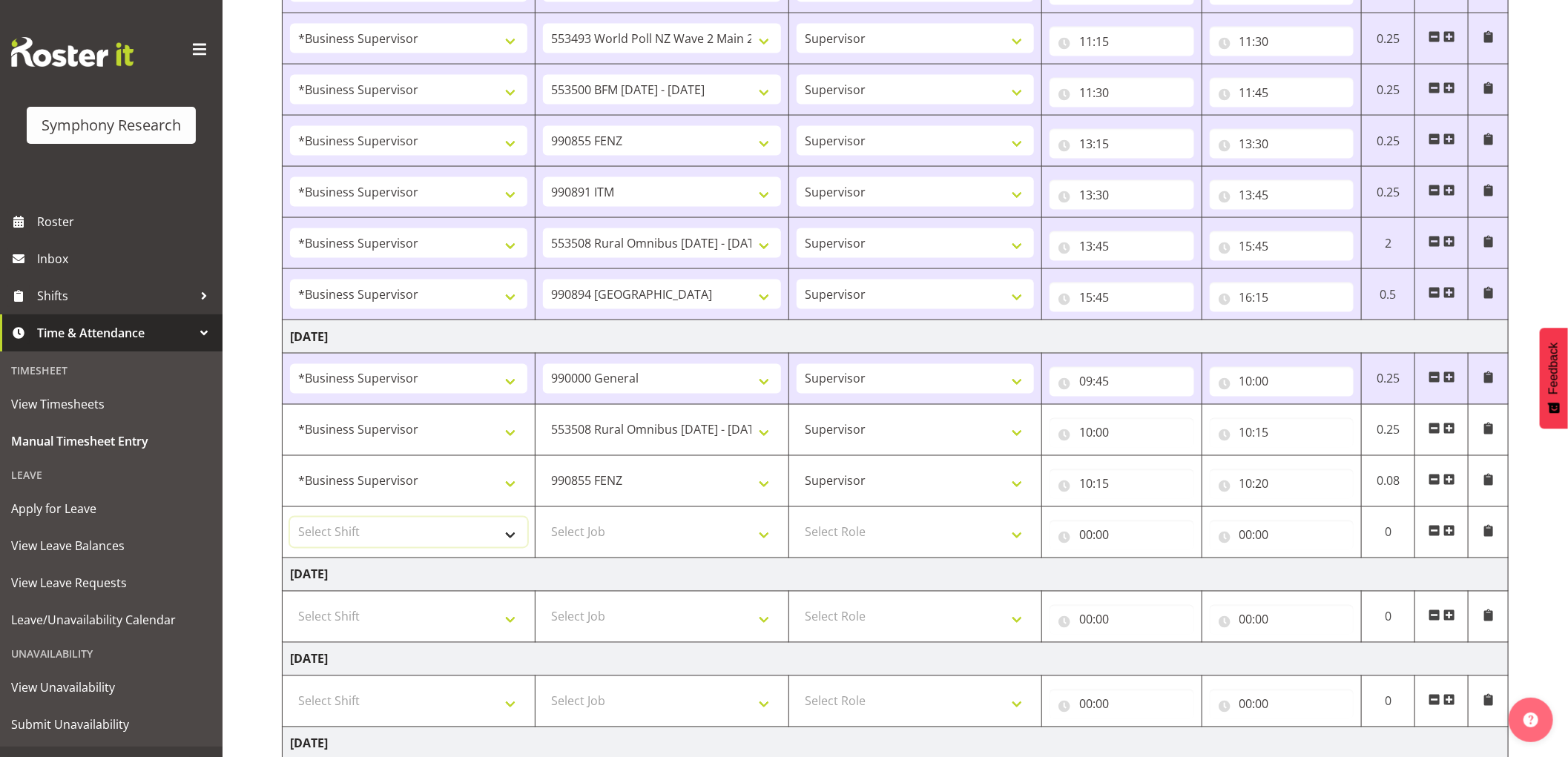
click at [428, 542] on select "Select Shift !!Weekend Residential (Roster IT Shift Label) *Business 9/10am ~ 4…" at bounding box center [408, 532] width 237 height 30
select select "1607"
click at [290, 520] on select "Select Shift !!Weekend Residential (Roster IT Shift Label) *Business 9/10am ~ 4…" at bounding box center [408, 532] width 237 height 30
click at [637, 538] on select "Select Job 550060 IF Admin 553492 World Poll Aus Wave 2 Main 2025 553493 World …" at bounding box center [661, 532] width 237 height 30
select select "10242"
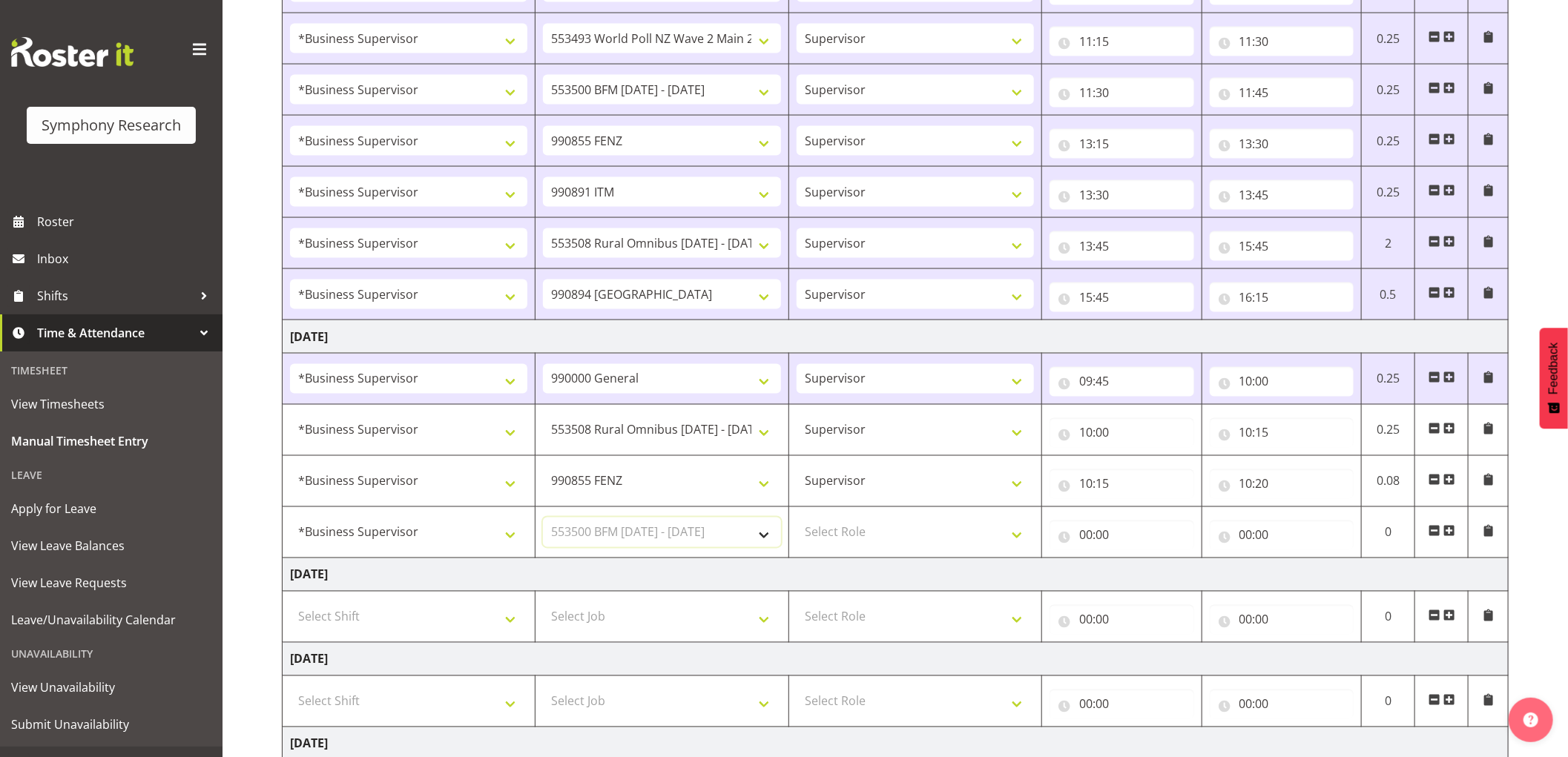
click at [543, 520] on select "Select Job 550060 IF Admin 553492 World Poll Aus Wave 2 Main 2025 553493 World …" at bounding box center [661, 532] width 237 height 30
click at [834, 534] on select "Select Role Supervisor Interviewing Briefing" at bounding box center [915, 532] width 237 height 30
select select "45"
click at [797, 520] on select "Select Role Supervisor Interviewing Briefing" at bounding box center [915, 532] width 237 height 30
click at [1085, 536] on input "00:00" at bounding box center [1122, 535] width 145 height 30
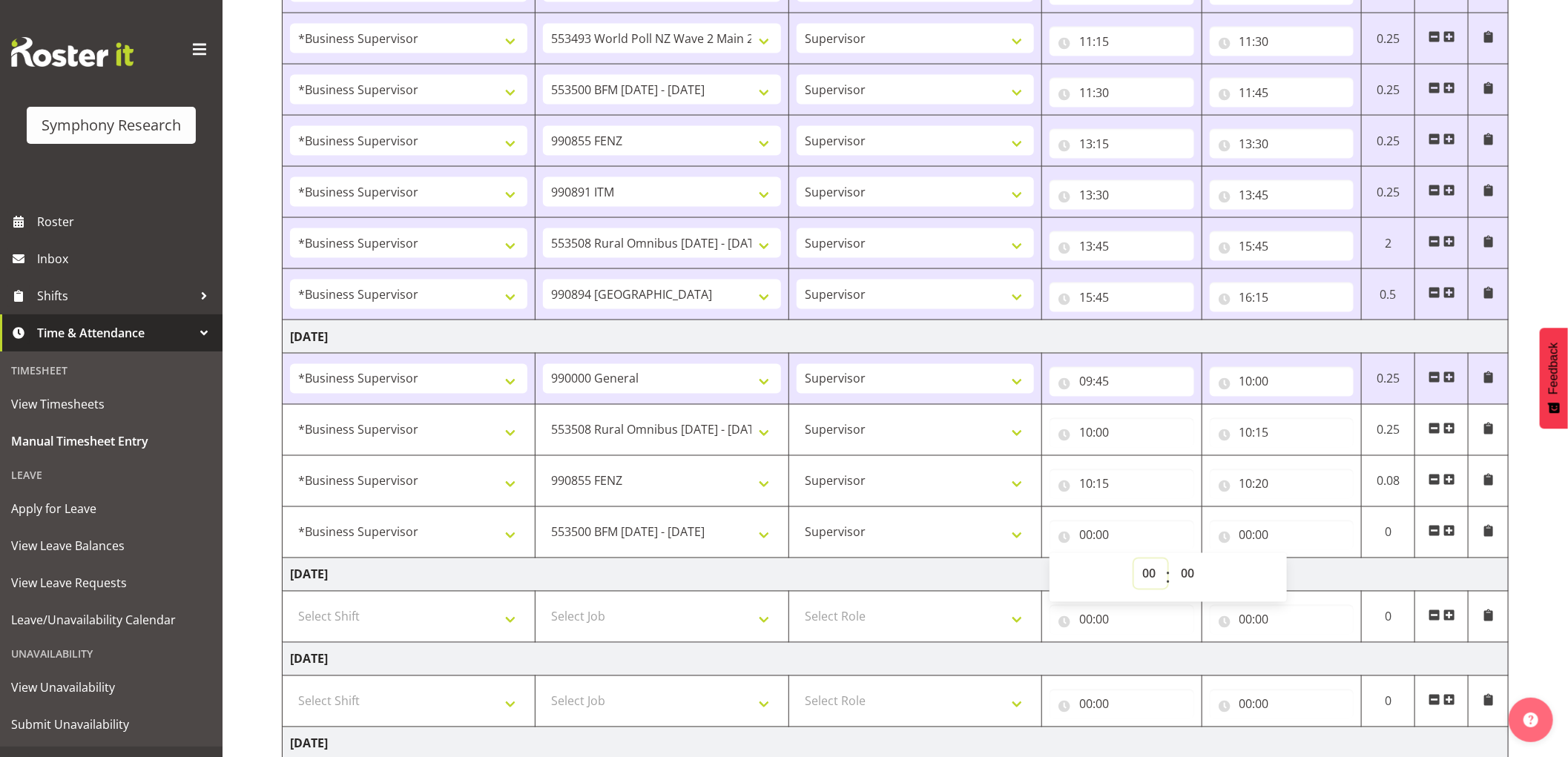
click at [1143, 573] on select "00 01 02 03 04 05 06 07 08 09 10 11 12 13 14 15 16 17 18 19 20 21 22 23" at bounding box center [1151, 574] width 33 height 30
select select "10"
click at [1135, 561] on select "00 01 02 03 04 05 06 07 08 09 10 11 12 13 14 15 16 17 18 19 20 21 22 23" at bounding box center [1151, 574] width 33 height 30
type input "10:00"
click at [1187, 576] on select "00 01 02 03 04 05 06 07 08 09 10 11 12 13 14 15 16 17 18 19 20 21 22 23 24 25 2…" at bounding box center [1189, 574] width 33 height 30
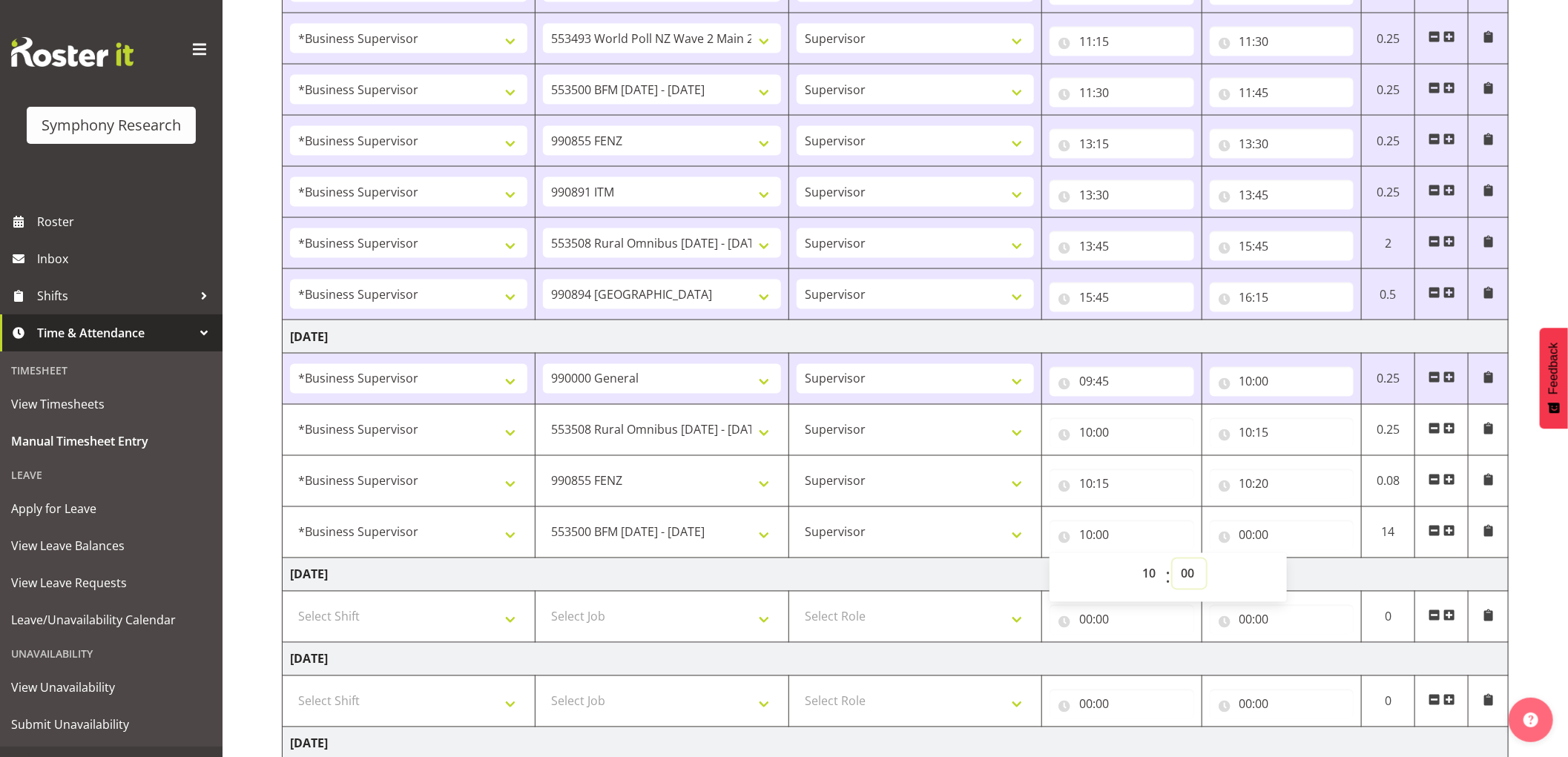
select select "20"
click at [1173, 561] on select "00 01 02 03 04 05 06 07 08 09 10 11 12 13 14 15 16 17 18 19 20 21 22 23 24 25 2…" at bounding box center [1189, 574] width 33 height 30
type input "10:20"
click at [1248, 539] on input "00:00" at bounding box center [1282, 535] width 145 height 30
click at [1302, 575] on select "00 01 02 03 04 05 06 07 08 09 10 11 12 13 14 15 16 17 18 19 20 21 22 23" at bounding box center [1310, 574] width 33 height 30
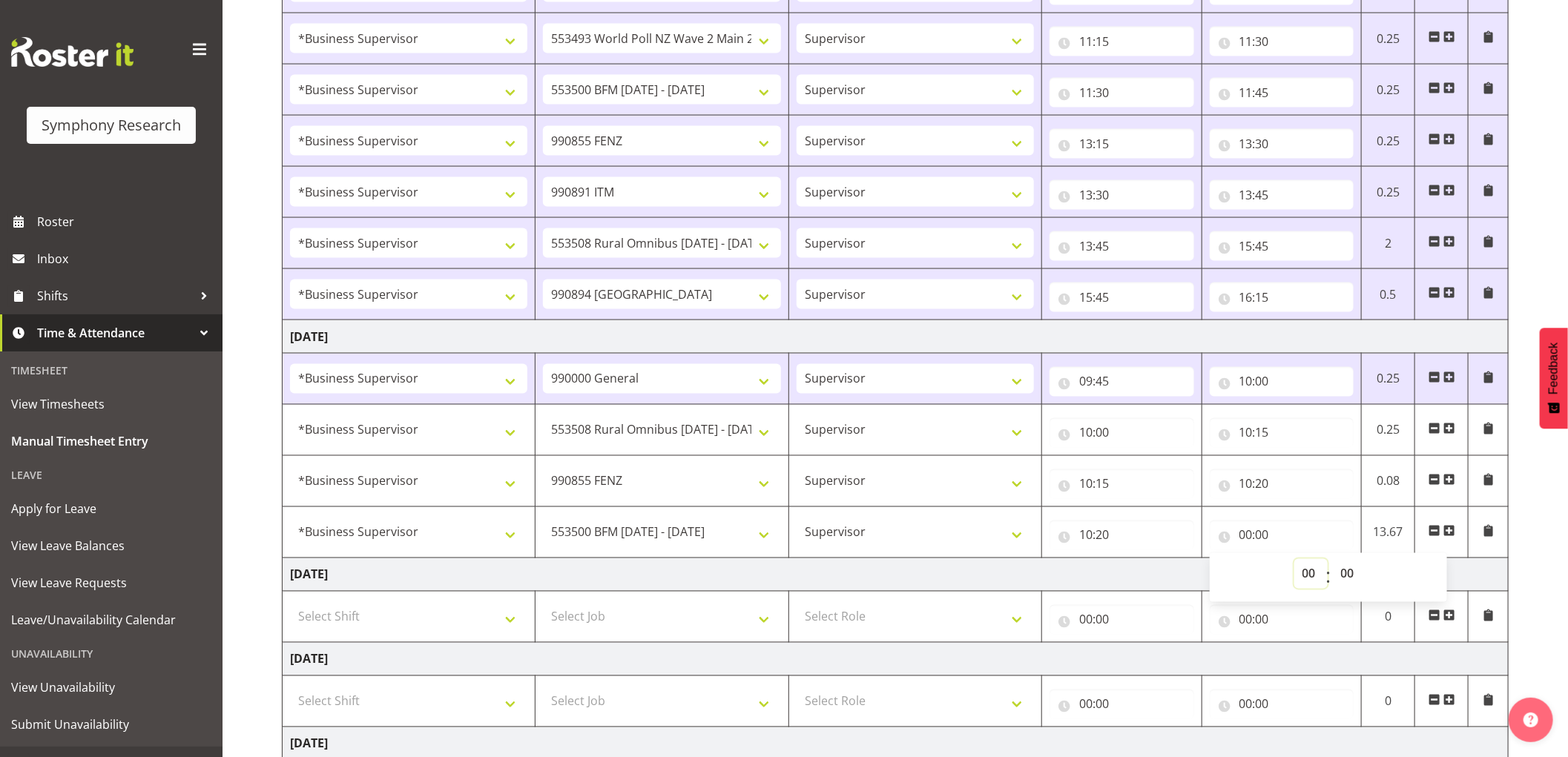
select select "10"
click at [1294, 561] on select "00 01 02 03 04 05 06 07 08 09 10 11 12 13 14 15 16 17 18 19 20 21 22 23" at bounding box center [1310, 574] width 33 height 30
type input "10:00"
click at [1346, 573] on select "00 01 02 03 04 05 06 07 08 09 10 11 12 13 14 15 16 17 18 19 20 21 22 23 24 25 2…" at bounding box center [1349, 574] width 33 height 30
select select "30"
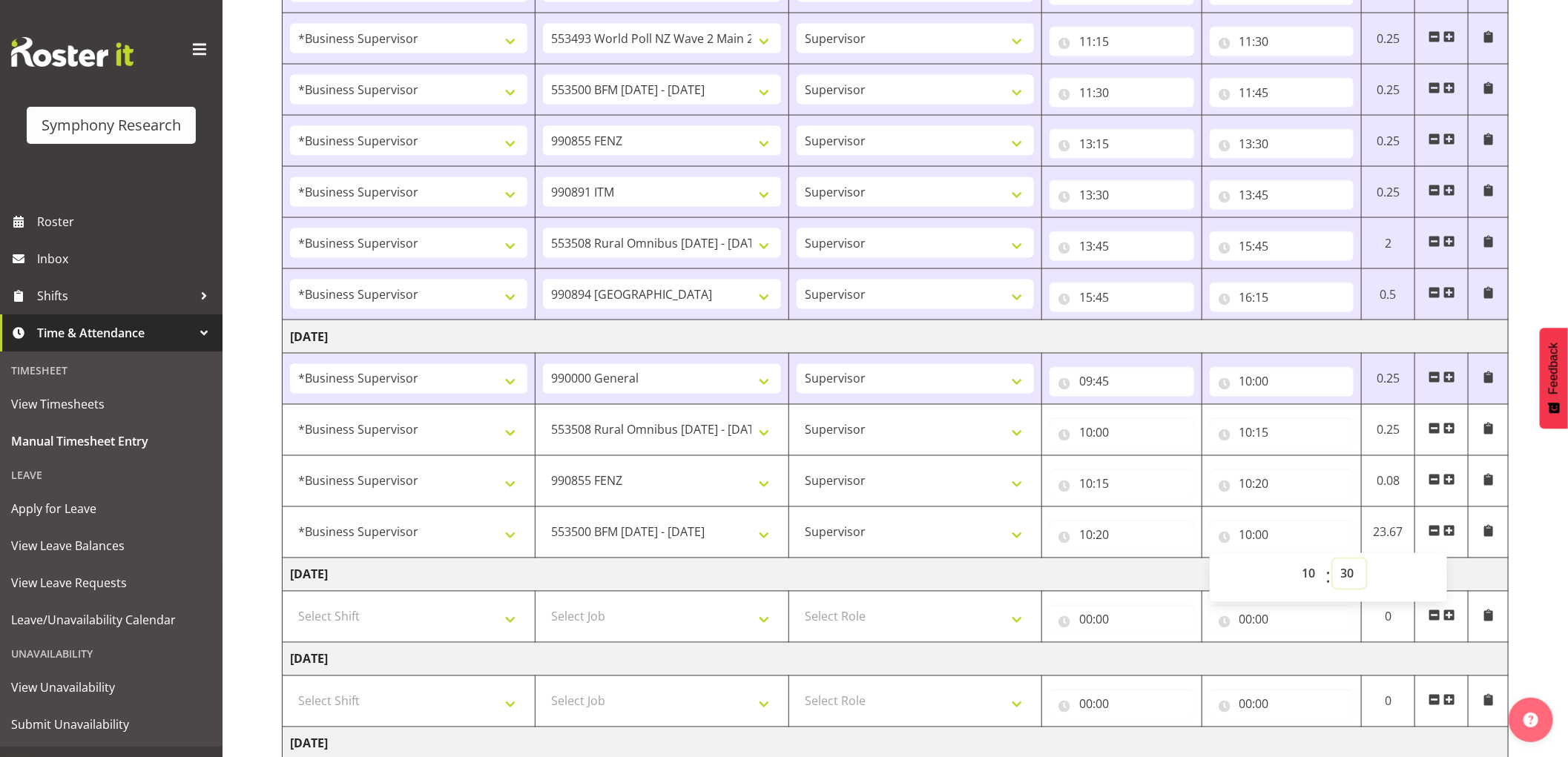
click at [1333, 561] on select "00 01 02 03 04 05 06 07 08 09 10 11 12 13 14 15 16 17 18 19 20 21 22 23 24 25 2…" at bounding box center [1349, 574] width 33 height 30
type input "10:30"
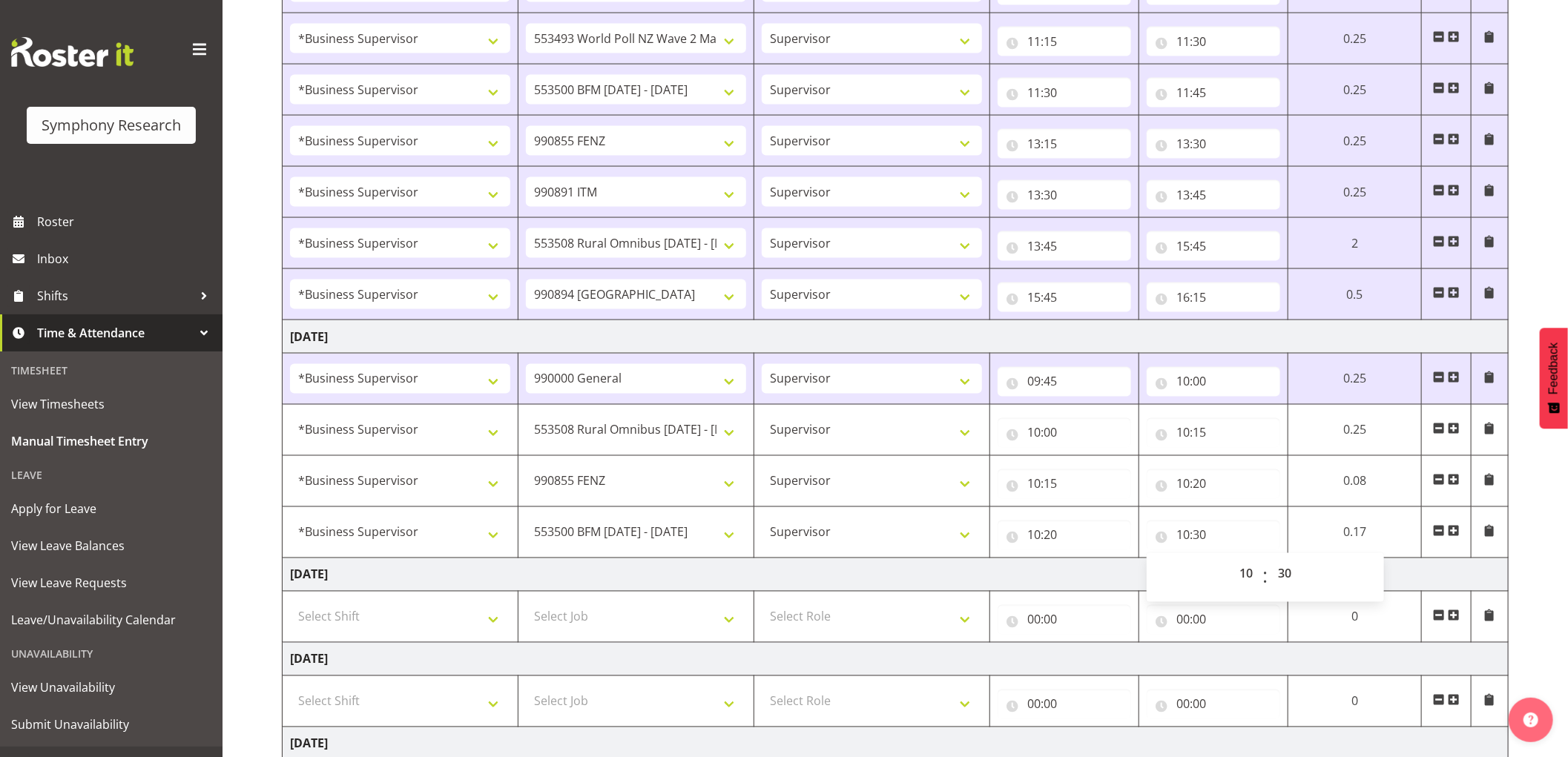
click at [1451, 534] on span at bounding box center [1454, 531] width 12 height 12
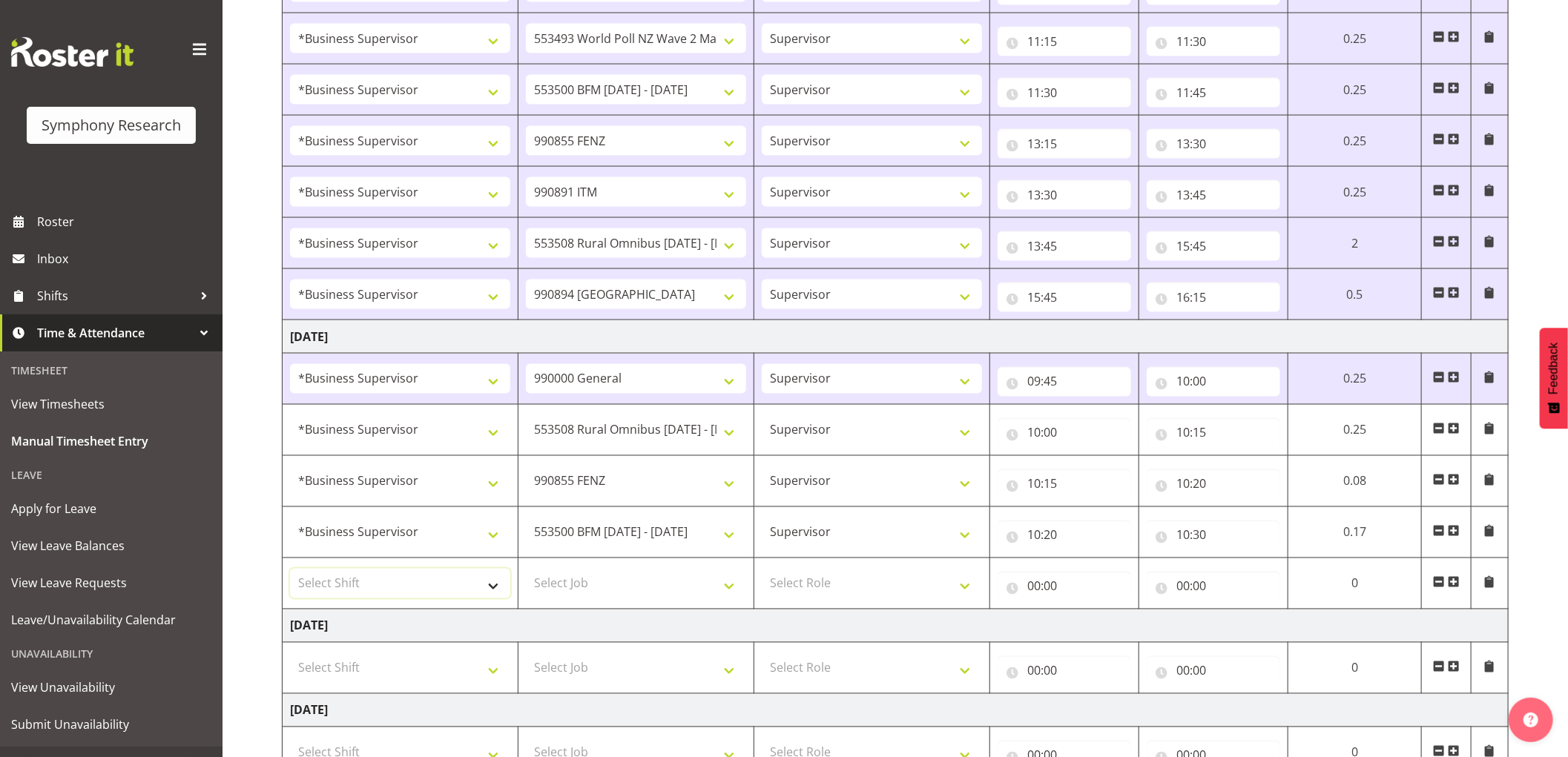
drag, startPoint x: 353, startPoint y: 581, endPoint x: 356, endPoint y: 591, distance: 10.4
click at [353, 581] on select "Select Shift !!Weekend Residential (Roster IT Shift Label) *Business 9/10am ~ 4…" at bounding box center [400, 584] width 220 height 30
select select "1607"
click at [290, 571] on select "Select Shift !!Weekend Residential (Roster IT Shift Label) *Business 9/10am ~ 4…" at bounding box center [400, 584] width 220 height 30
click at [598, 581] on select "Select Job 550060 IF Admin 553492 World Poll Aus Wave 2 Main 2025 553493 World …" at bounding box center [636, 584] width 220 height 30
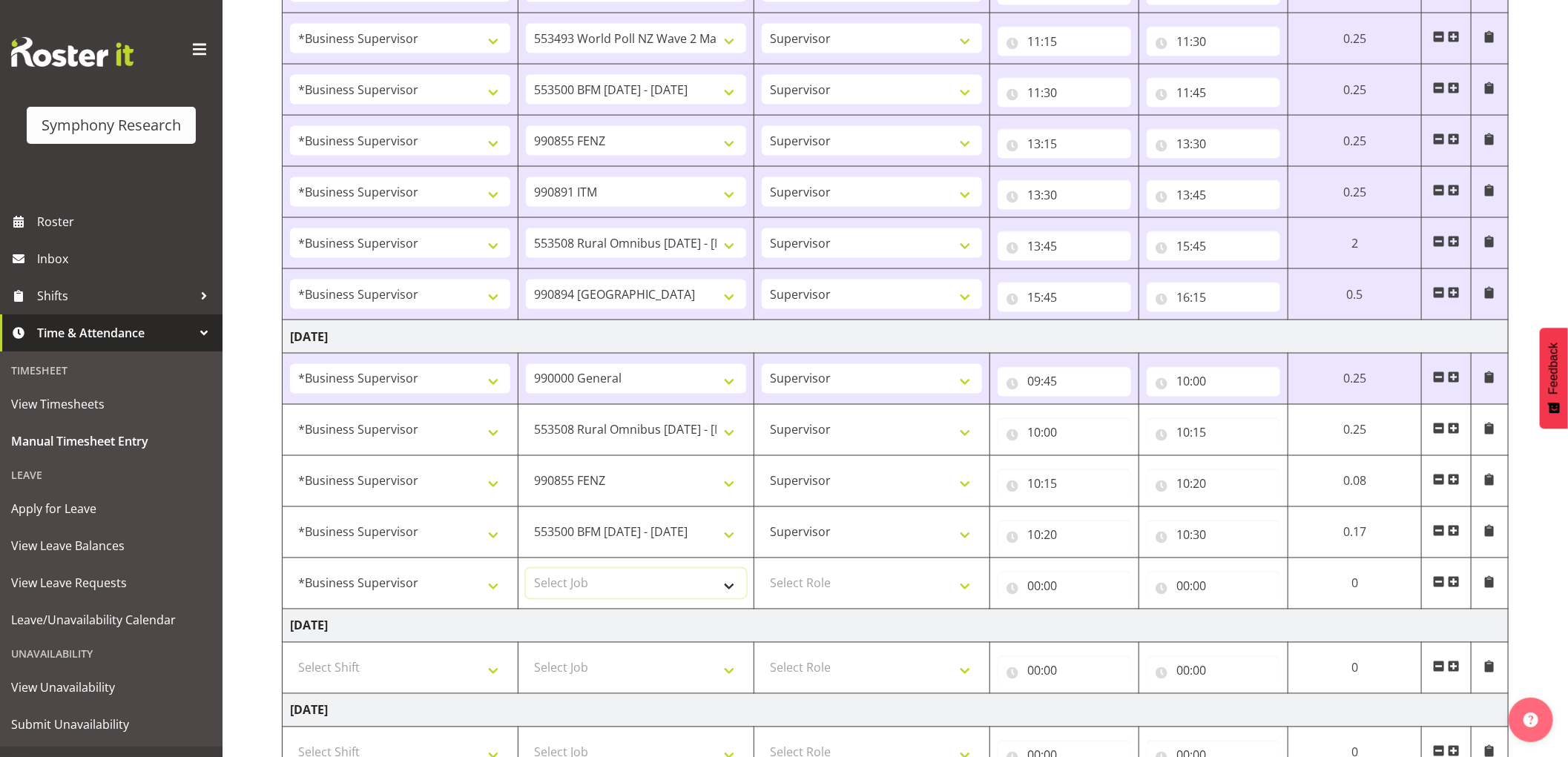
select select "9426"
click at [526, 571] on select "Select Job 550060 IF Admin 553492 World Poll Aus Wave 2 Main 2025 553493 World …" at bounding box center [636, 584] width 220 height 30
click at [843, 591] on select "Select Role Supervisor Interviewing Briefing" at bounding box center [872, 584] width 220 height 30
select select "45"
click at [762, 571] on select "Select Role Supervisor Interviewing Briefing" at bounding box center [872, 584] width 220 height 30
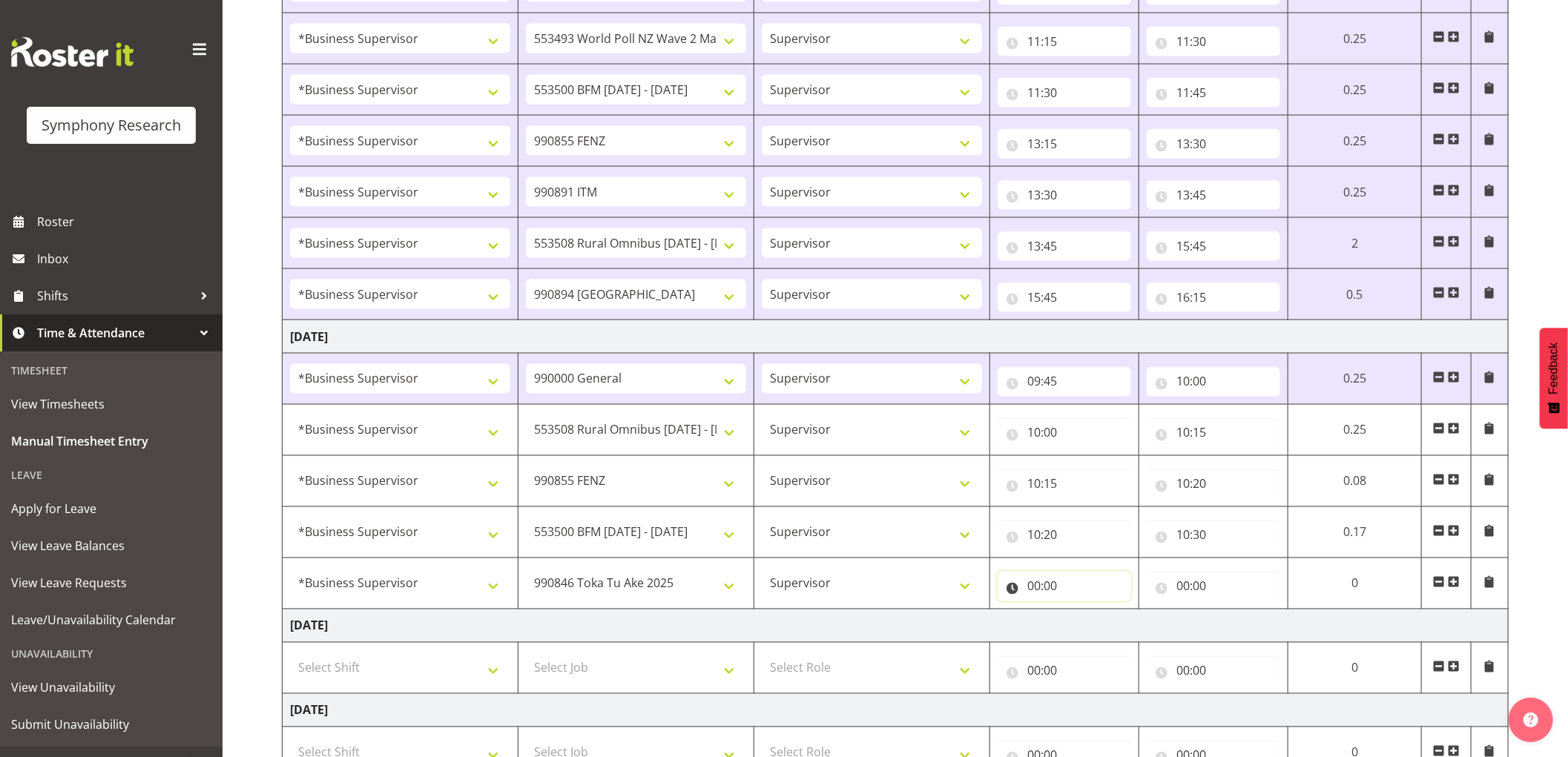
click at [1039, 590] on input "00:00" at bounding box center [1064, 586] width 134 height 30
click at [1096, 627] on select "00 01 02 03 04 05 06 07 08 09 10 11 12 13 14 15 16 17 18 19 20 21 22 23" at bounding box center [1098, 625] width 33 height 30
select select "10"
click at [1082, 613] on select "00 01 02 03 04 05 06 07 08 09 10 11 12 13 14 15 16 17 18 19 20 21 22 23" at bounding box center [1098, 625] width 33 height 30
type input "10:00"
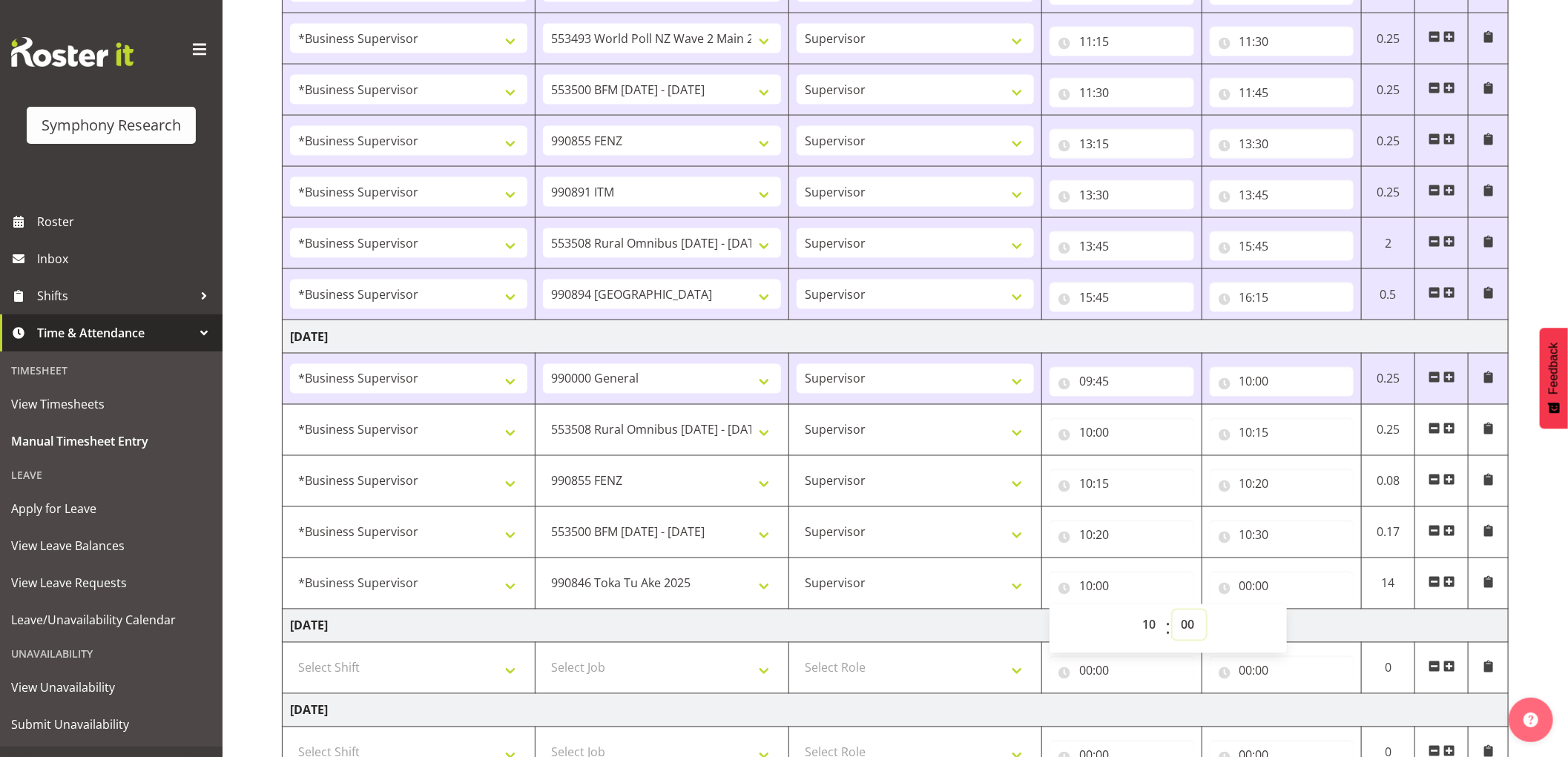
click at [1188, 631] on select "00 01 02 03 04 05 06 07 08 09 10 11 12 13 14 15 16 17 18 19 20 21 22 23 24 25 2…" at bounding box center [1189, 625] width 33 height 30
select select "30"
click at [1173, 613] on select "00 01 02 03 04 05 06 07 08 09 10 11 12 13 14 15 16 17 18 19 20 21 22 23 24 25 2…" at bounding box center [1189, 625] width 33 height 30
type input "10:30"
click at [1247, 588] on input "00:00" at bounding box center [1282, 586] width 145 height 30
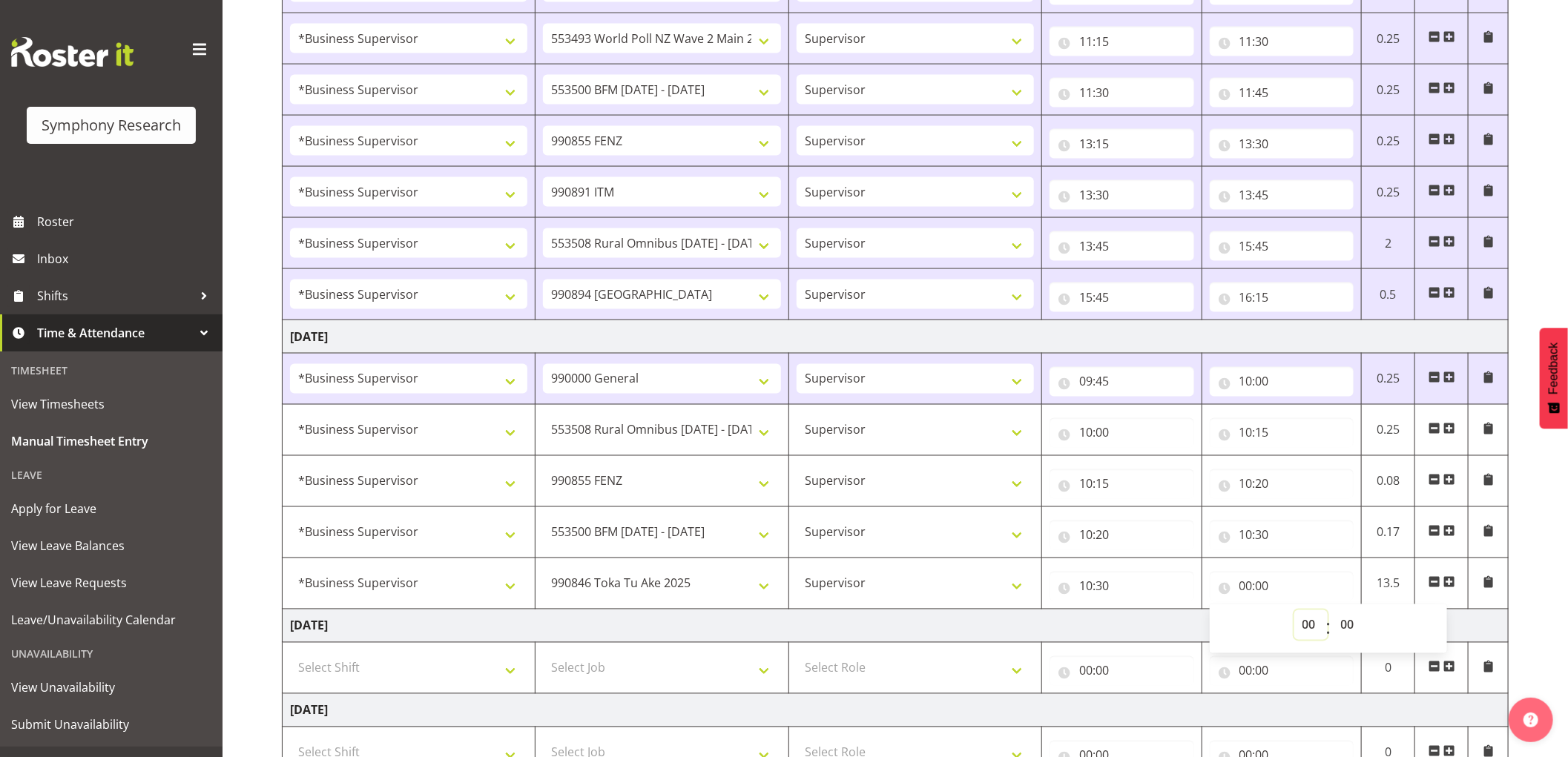
click at [1311, 627] on select "00 01 02 03 04 05 06 07 08 09 10 11 12 13 14 15 16 17 18 19 20 21 22 23" at bounding box center [1310, 625] width 33 height 30
select select "10"
click at [1294, 613] on select "00 01 02 03 04 05 06 07 08 09 10 11 12 13 14 15 16 17 18 19 20 21 22 23" at bounding box center [1310, 625] width 33 height 30
type input "10:00"
click at [1343, 622] on select "00 01 02 03 04 05 06 07 08 09 10 11 12 13 14 15 16 17 18 19 20 21 22 23 24 25 2…" at bounding box center [1349, 625] width 33 height 30
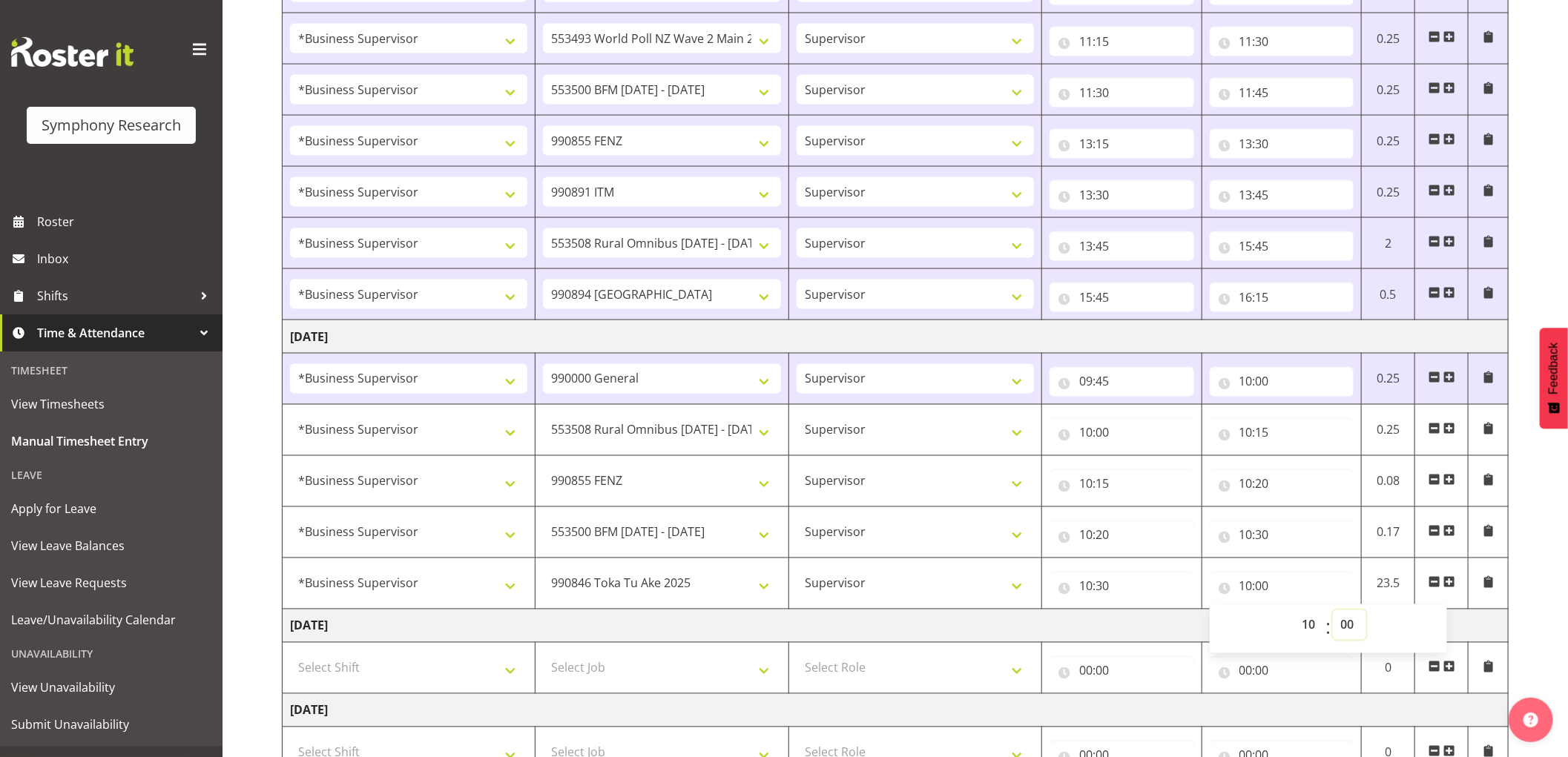
select select "50"
click at [1333, 613] on select "00 01 02 03 04 05 06 07 08 09 10 11 12 13 14 15 16 17 18 19 20 21 22 23 24 25 2…" at bounding box center [1349, 625] width 33 height 30
type input "10:50"
click at [1451, 584] on span at bounding box center [1449, 582] width 12 height 12
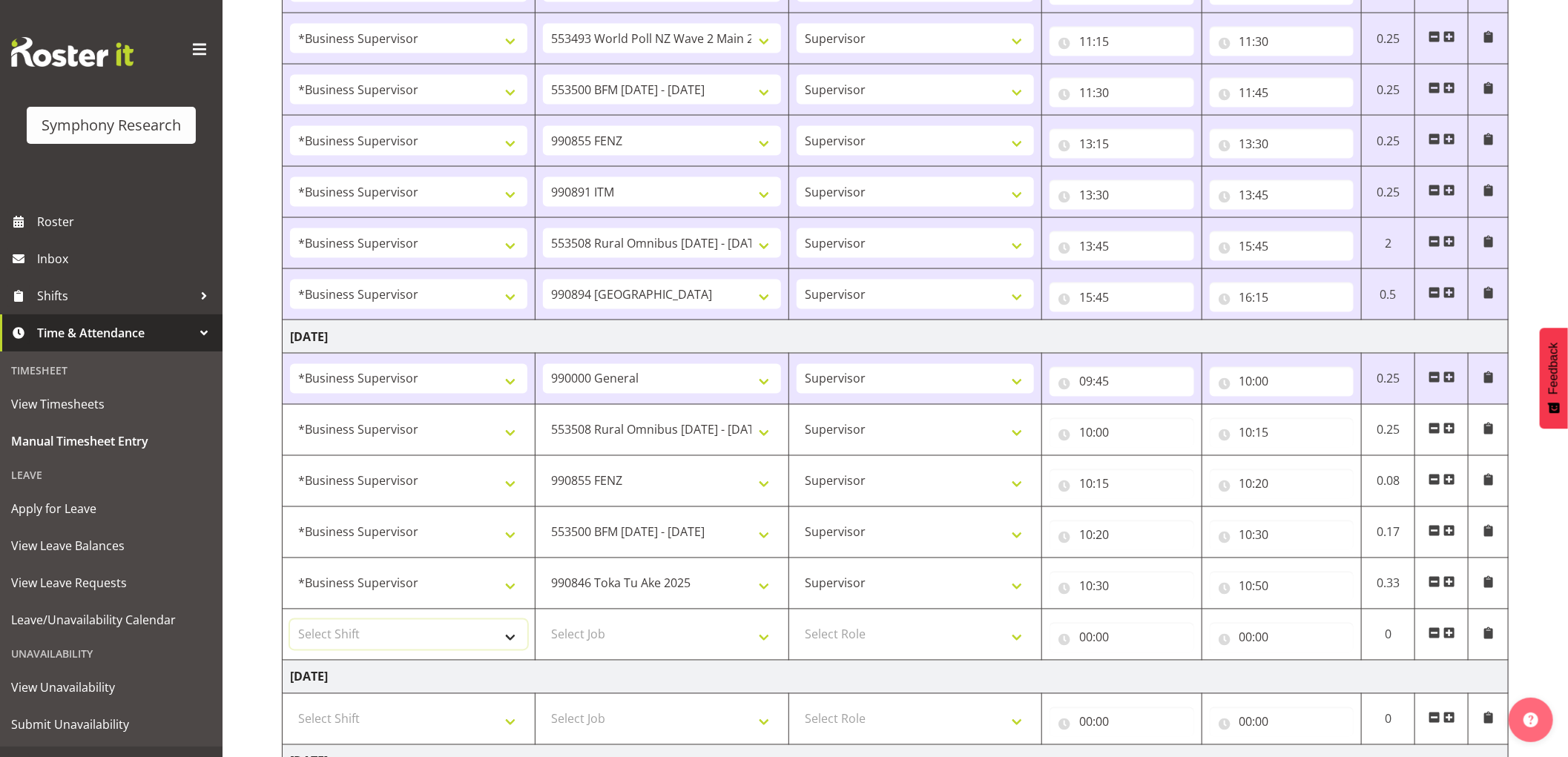
click at [351, 639] on select "Select Shift !!Weekend Residential (Roster IT Shift Label) *Business 9/10am ~ 4…" at bounding box center [408, 635] width 237 height 30
select select "1607"
click at [290, 622] on select "Select Shift !!Weekend Residential (Roster IT Shift Label) *Business 9/10am ~ 4…" at bounding box center [408, 635] width 237 height 30
click at [646, 640] on select "Select Job 550060 IF Admin 553492 World Poll Aus Wave 2 Main 2025 553493 World …" at bounding box center [661, 635] width 237 height 30
select select "10549"
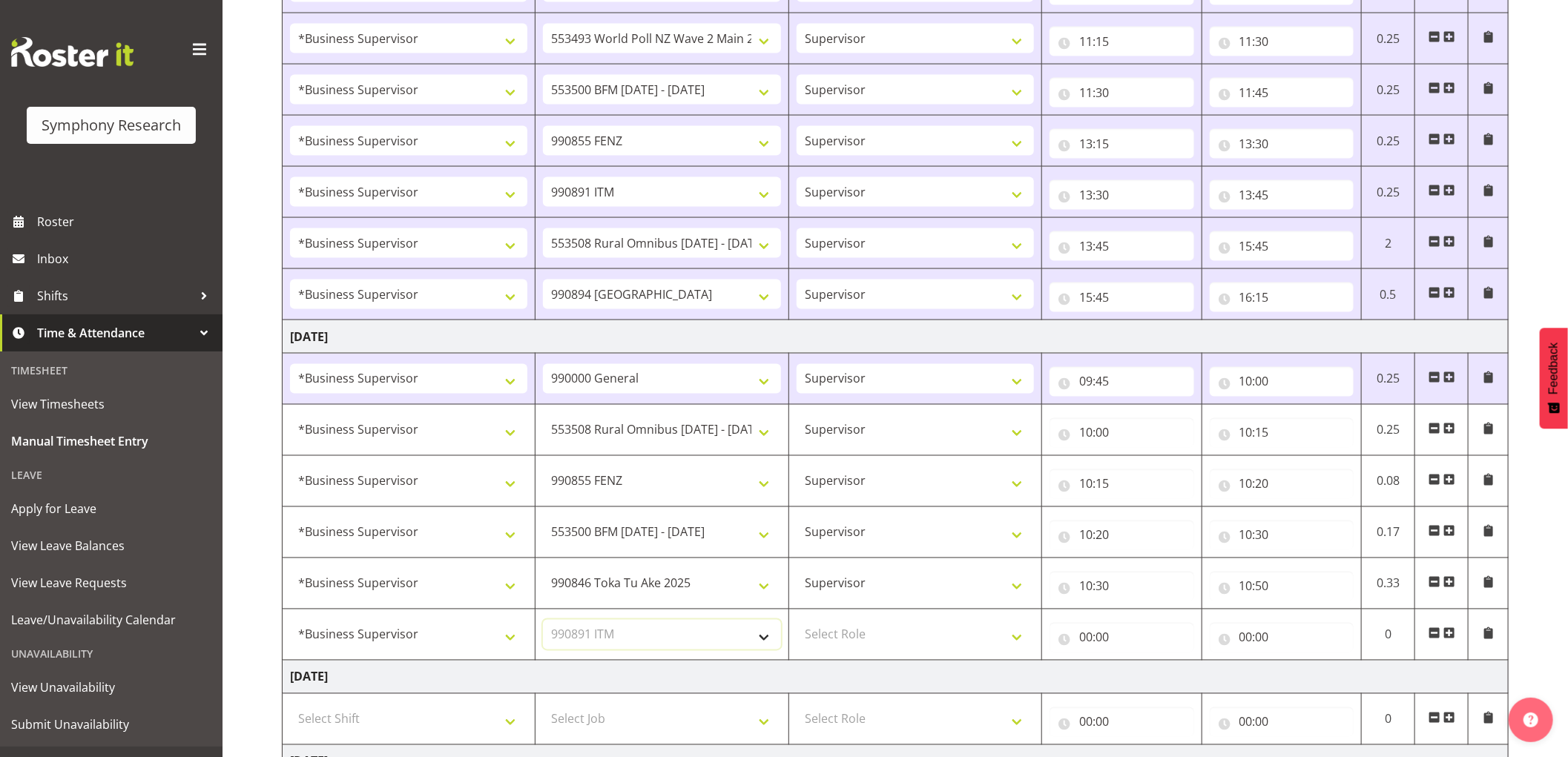
click at [543, 622] on select "Select Job 550060 IF Admin 553492 World Poll Aus Wave 2 Main 2025 553493 World …" at bounding box center [661, 635] width 237 height 30
click at [847, 633] on select "Select Role Supervisor Interviewing Briefing" at bounding box center [915, 635] width 237 height 30
select select "45"
click at [797, 622] on select "Select Role Supervisor Interviewing Briefing" at bounding box center [915, 635] width 237 height 30
click at [1090, 642] on input "00:00" at bounding box center [1122, 637] width 145 height 30
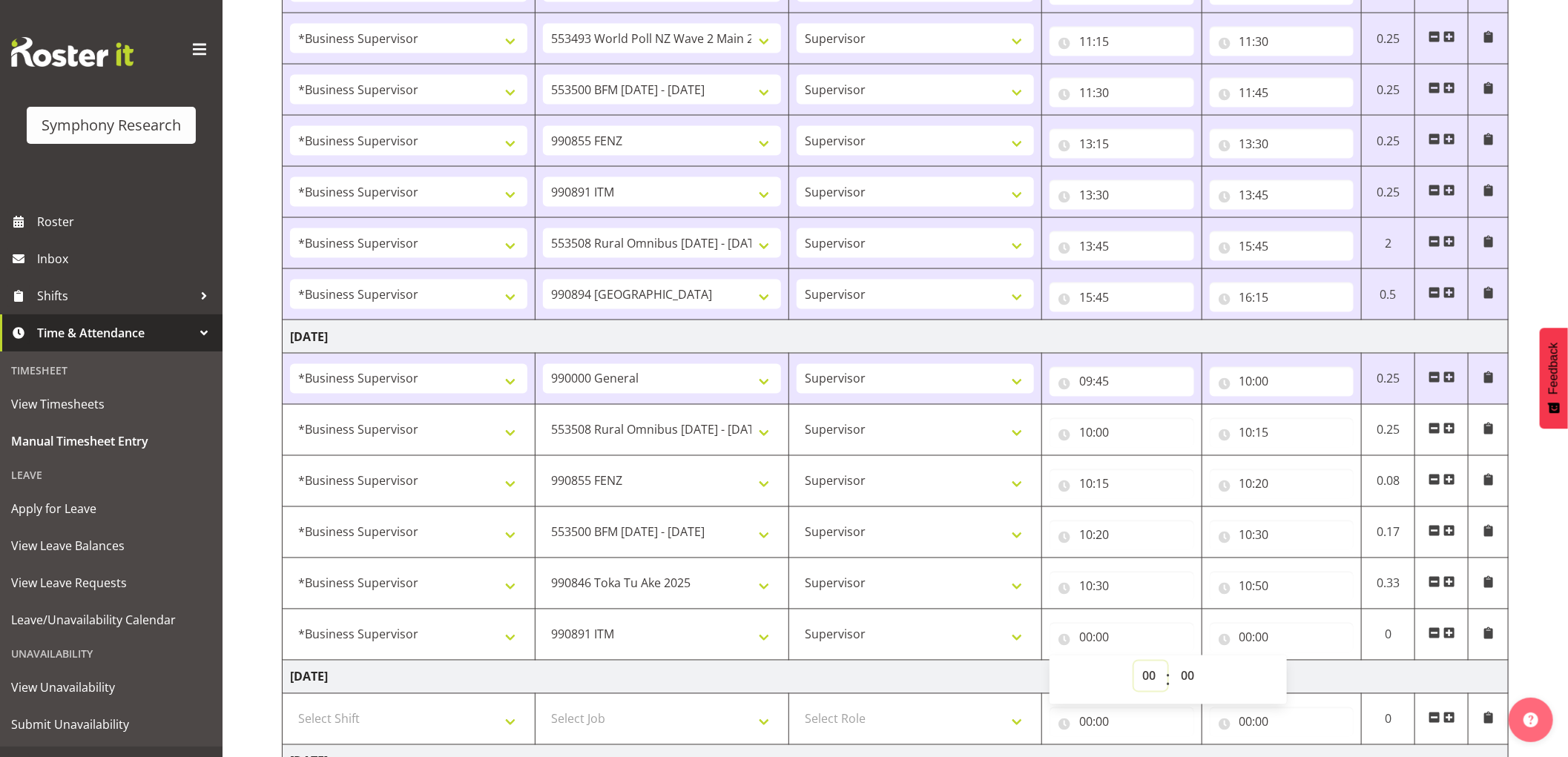
click at [1144, 679] on select "00 01 02 03 04 05 06 07 08 09 10 11 12 13 14 15 16 17 18 19 20 21 22 23" at bounding box center [1151, 676] width 33 height 30
select select "10"
click at [1135, 664] on select "00 01 02 03 04 05 06 07 08 09 10 11 12 13 14 15 16 17 18 19 20 21 22 23" at bounding box center [1151, 676] width 33 height 30
type input "10:00"
click at [1192, 688] on select "00 01 02 03 04 05 06 07 08 09 10 11 12 13 14 15 16 17 18 19 20 21 22 23 24 25 2…" at bounding box center [1189, 676] width 33 height 30
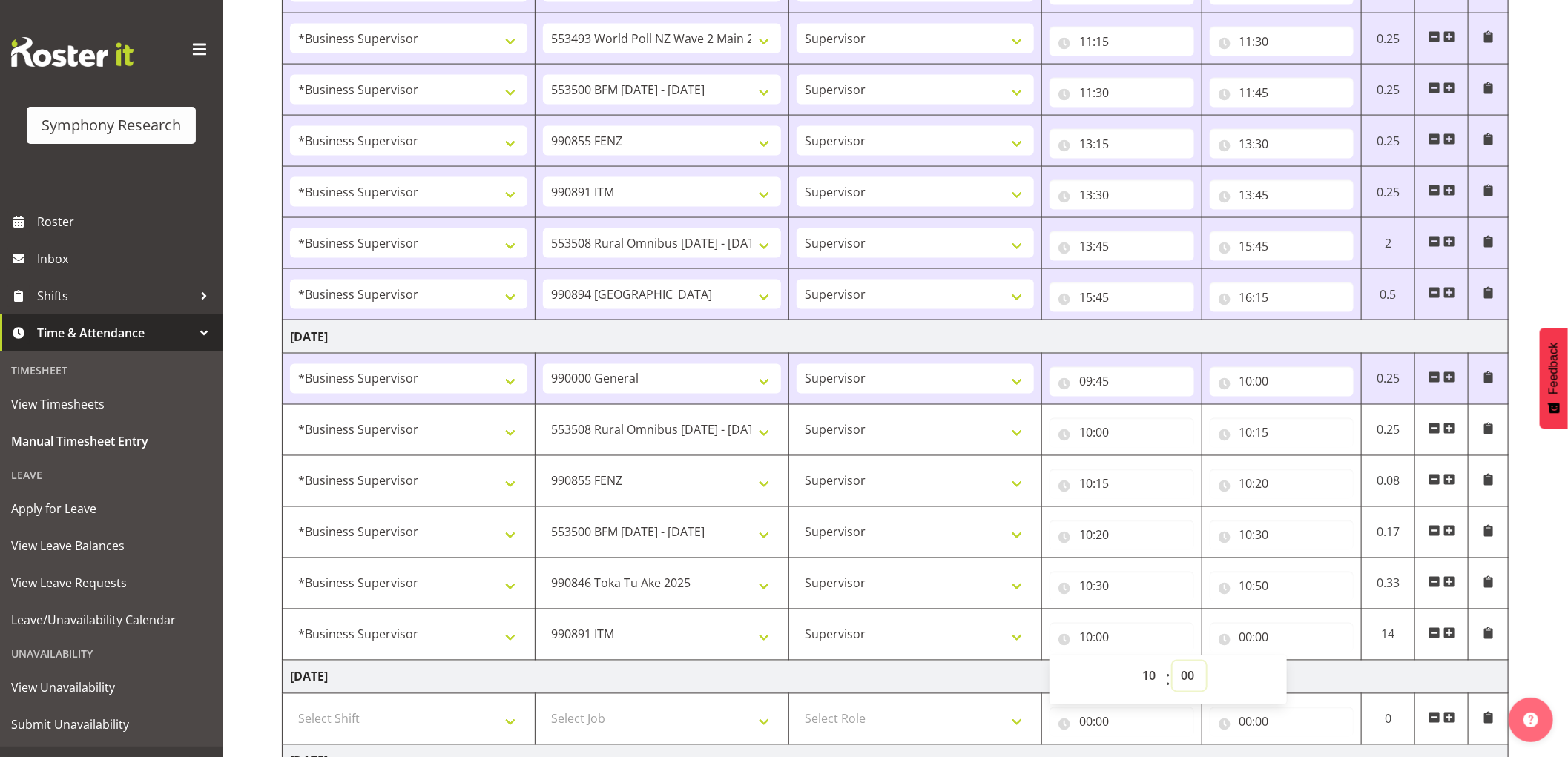
select select "50"
click at [1173, 664] on select "00 01 02 03 04 05 06 07 08 09 10 11 12 13 14 15 16 17 18 19 20 21 22 23 24 25 2…" at bounding box center [1189, 676] width 33 height 30
type input "10:50"
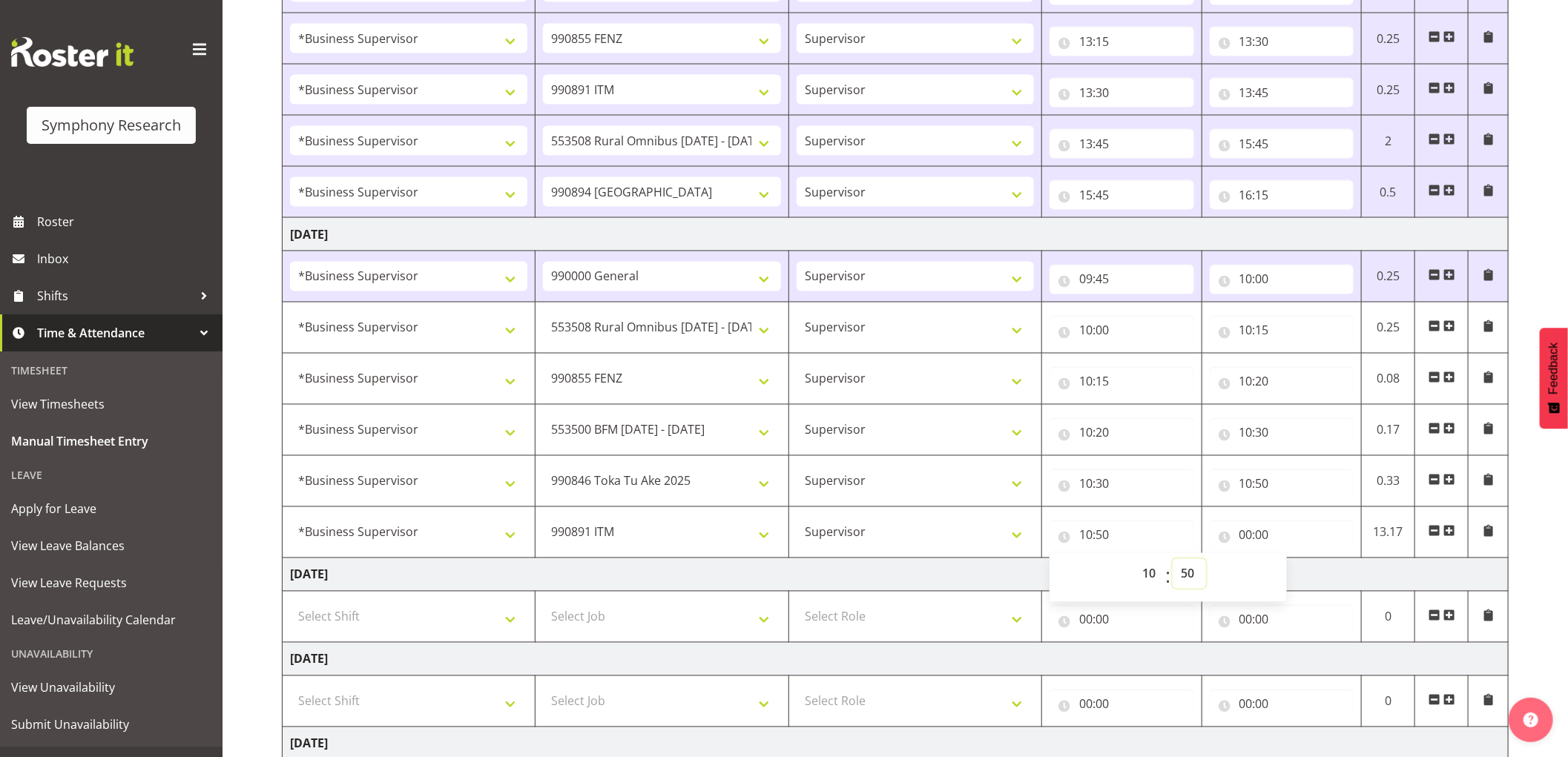
scroll to position [1648, 0]
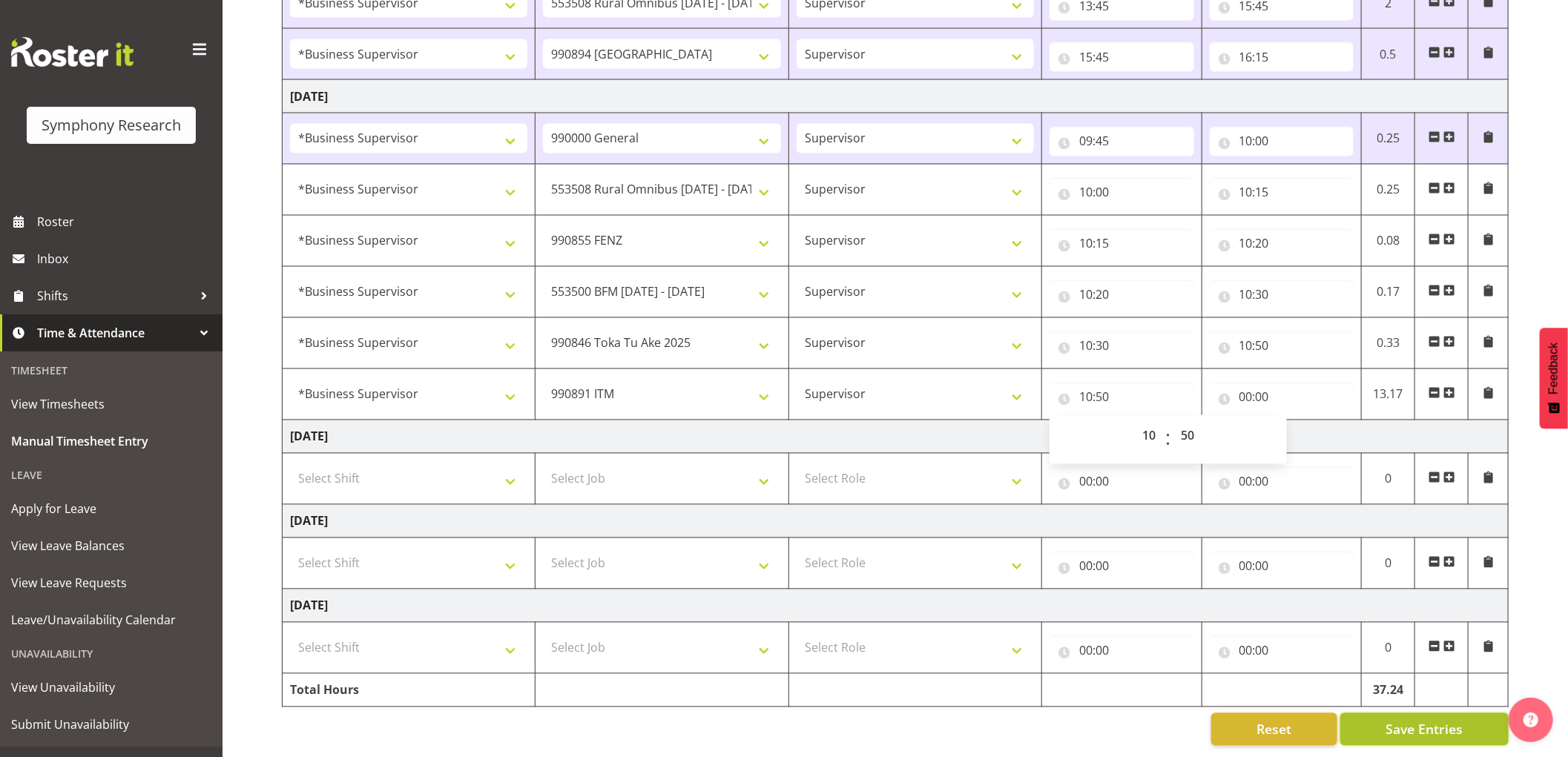
click at [1408, 734] on span "Save Entries" at bounding box center [1424, 729] width 77 height 19
